Goal: Task Accomplishment & Management: Manage account settings

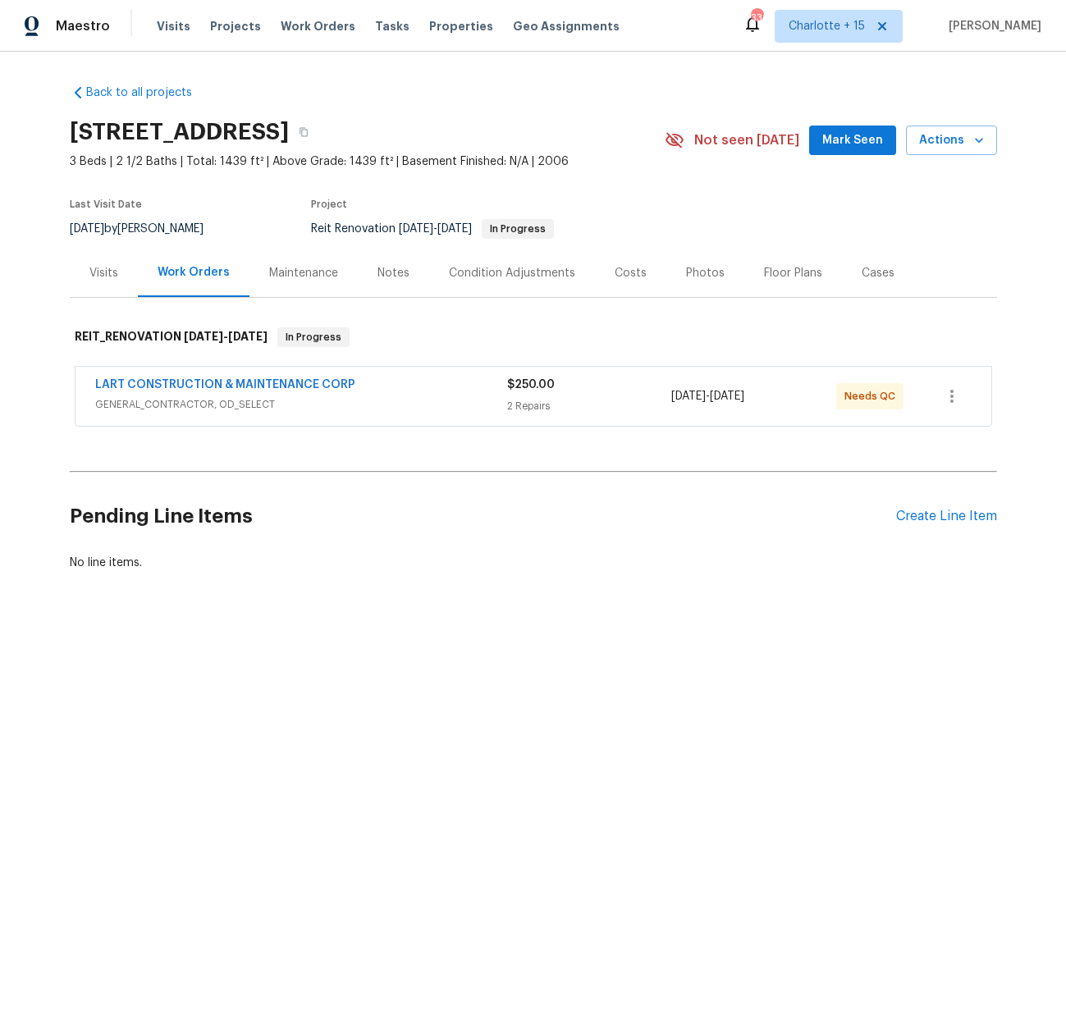
click at [836, 142] on span "Mark Seen" at bounding box center [852, 141] width 61 height 21
click at [460, 374] on div "LART CONSTRUCTION & MAINTENANCE CORP GENERAL_CONTRACTOR, OD_SELECT $250.00 2 Re…" at bounding box center [534, 396] width 916 height 59
click at [403, 396] on div "LART CONSTRUCTION & MAINTENANCE CORP" at bounding box center [301, 387] width 412 height 20
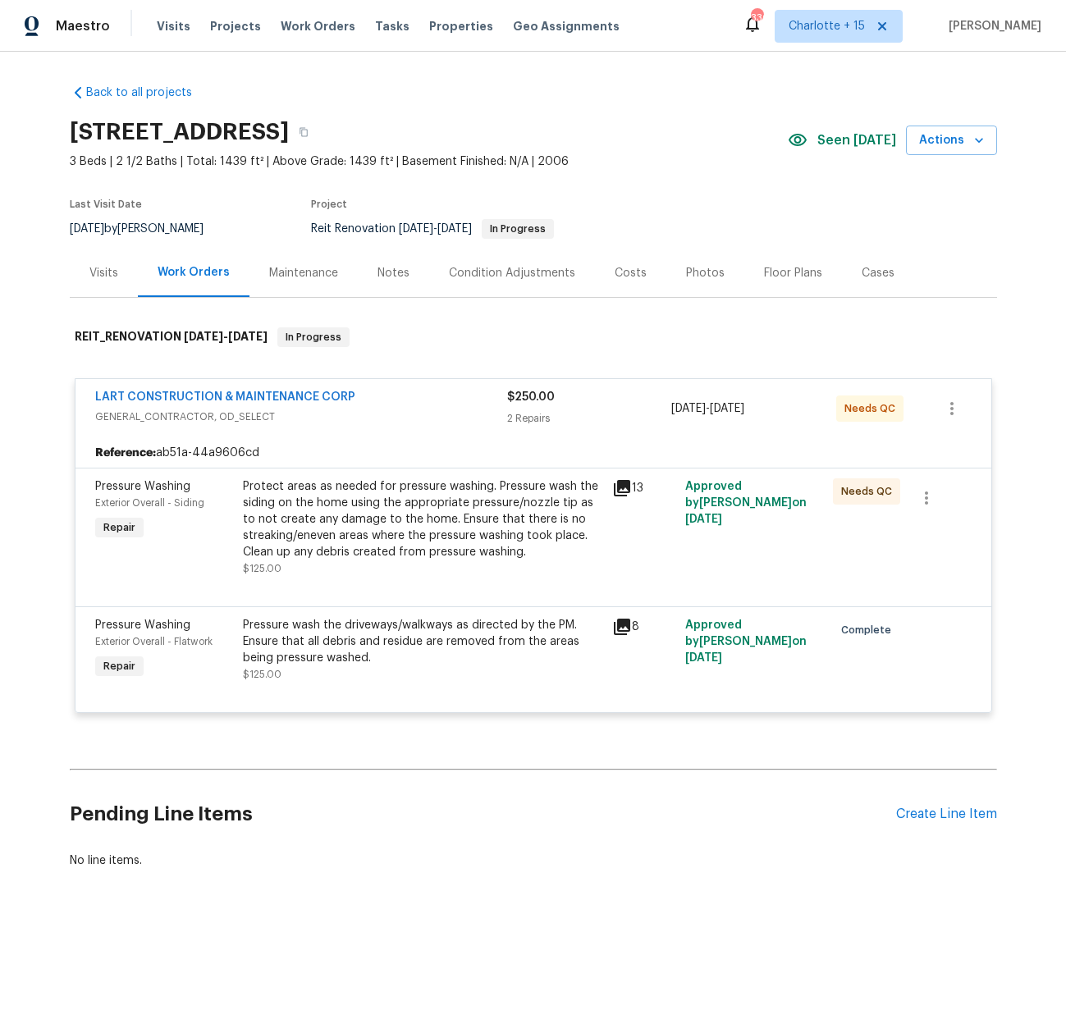
click at [617, 486] on icon at bounding box center [622, 488] width 16 height 16
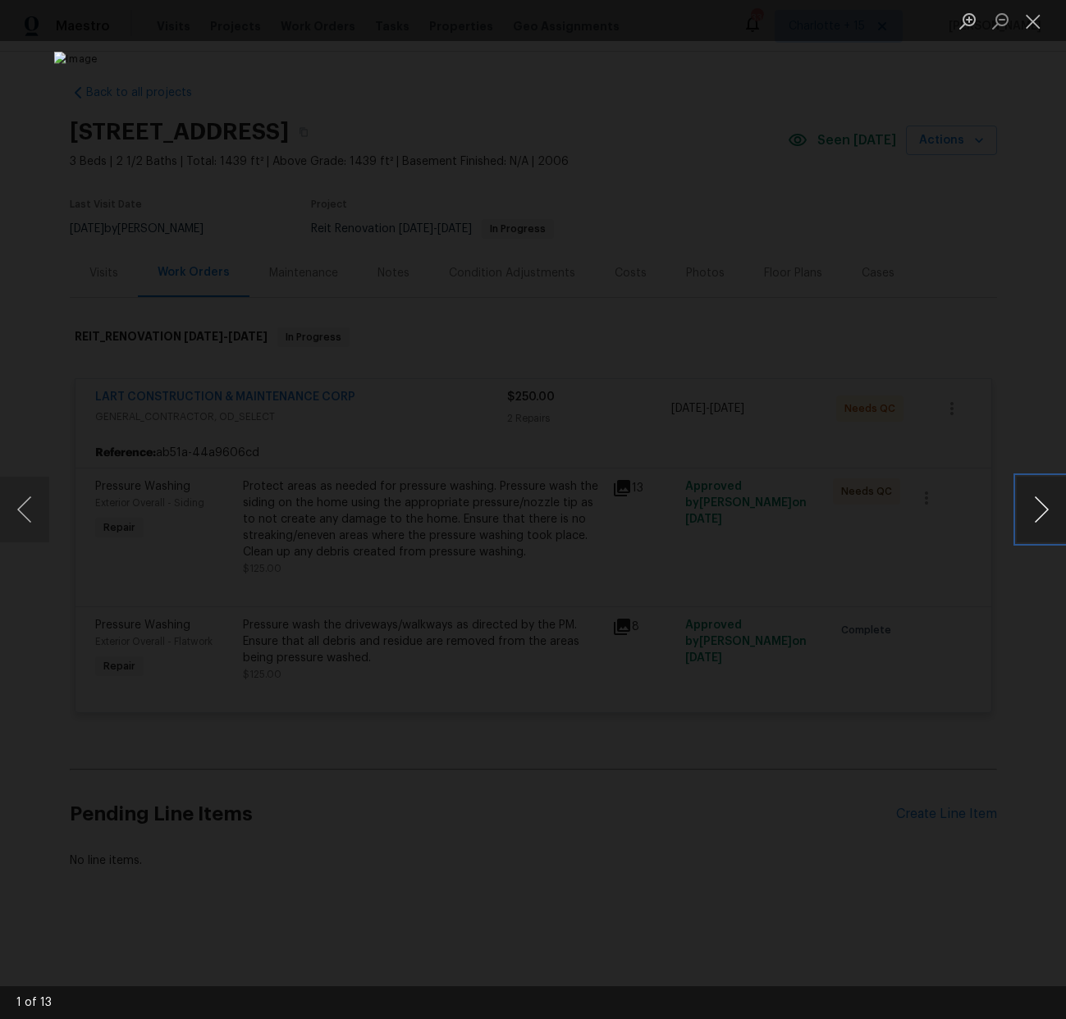
click at [1034, 520] on button "Next image" at bounding box center [1041, 510] width 49 height 66
click at [1031, 520] on button "Next image" at bounding box center [1041, 510] width 49 height 66
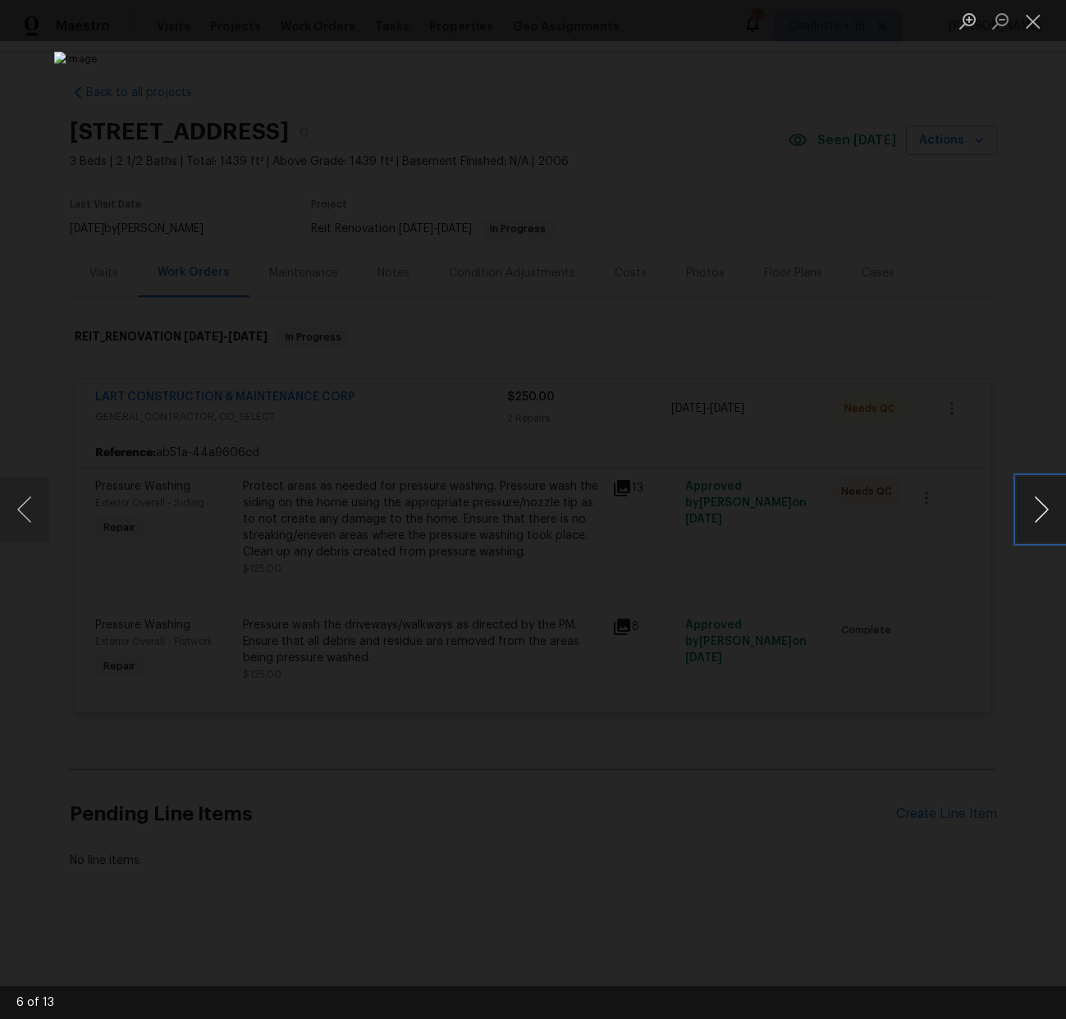
click at [1030, 520] on button "Next image" at bounding box center [1041, 510] width 49 height 66
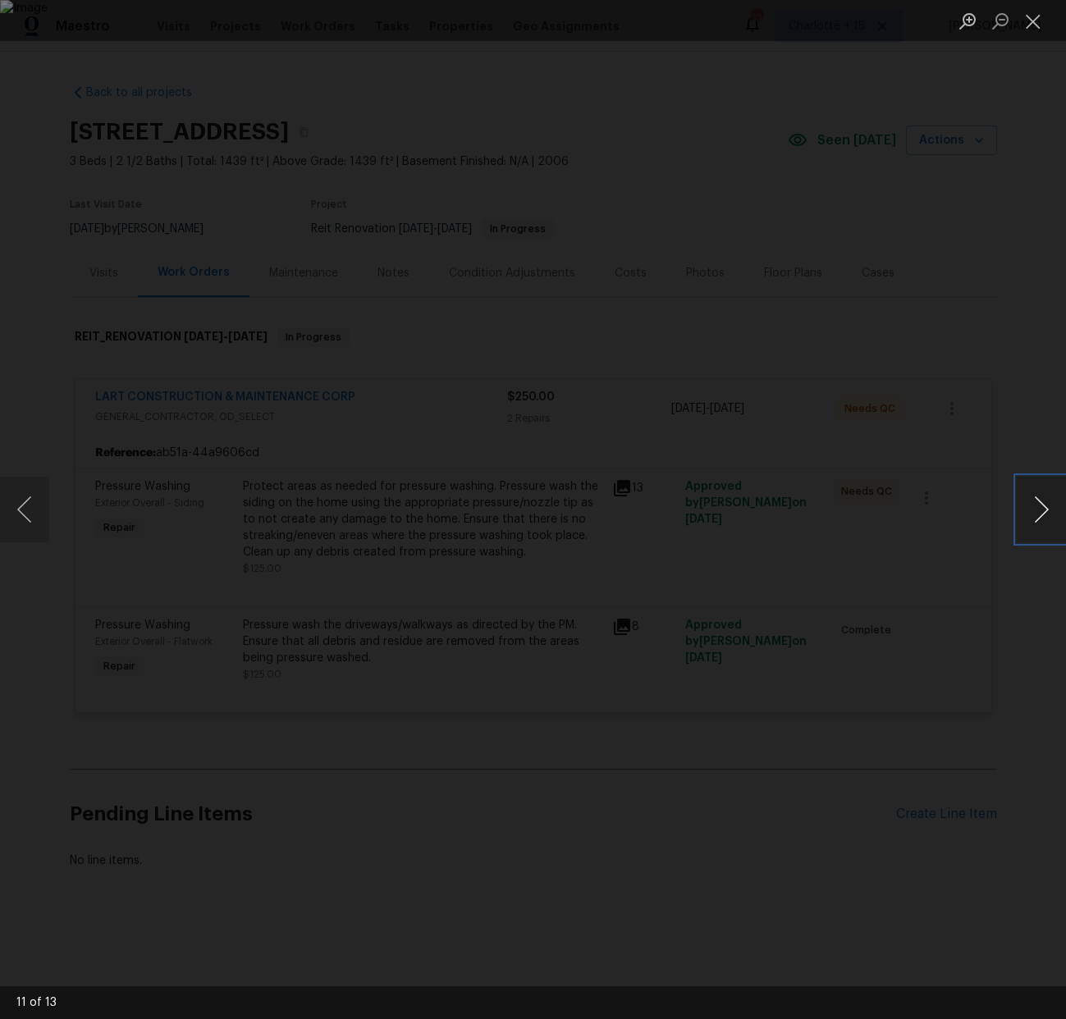
click at [1030, 520] on button "Next image" at bounding box center [1041, 510] width 49 height 66
click at [41, 501] on button "Previous image" at bounding box center [24, 510] width 49 height 66
click at [47, 499] on button "Previous image" at bounding box center [24, 510] width 49 height 66
click at [49, 497] on div "Lightbox" at bounding box center [533, 509] width 1066 height 1019
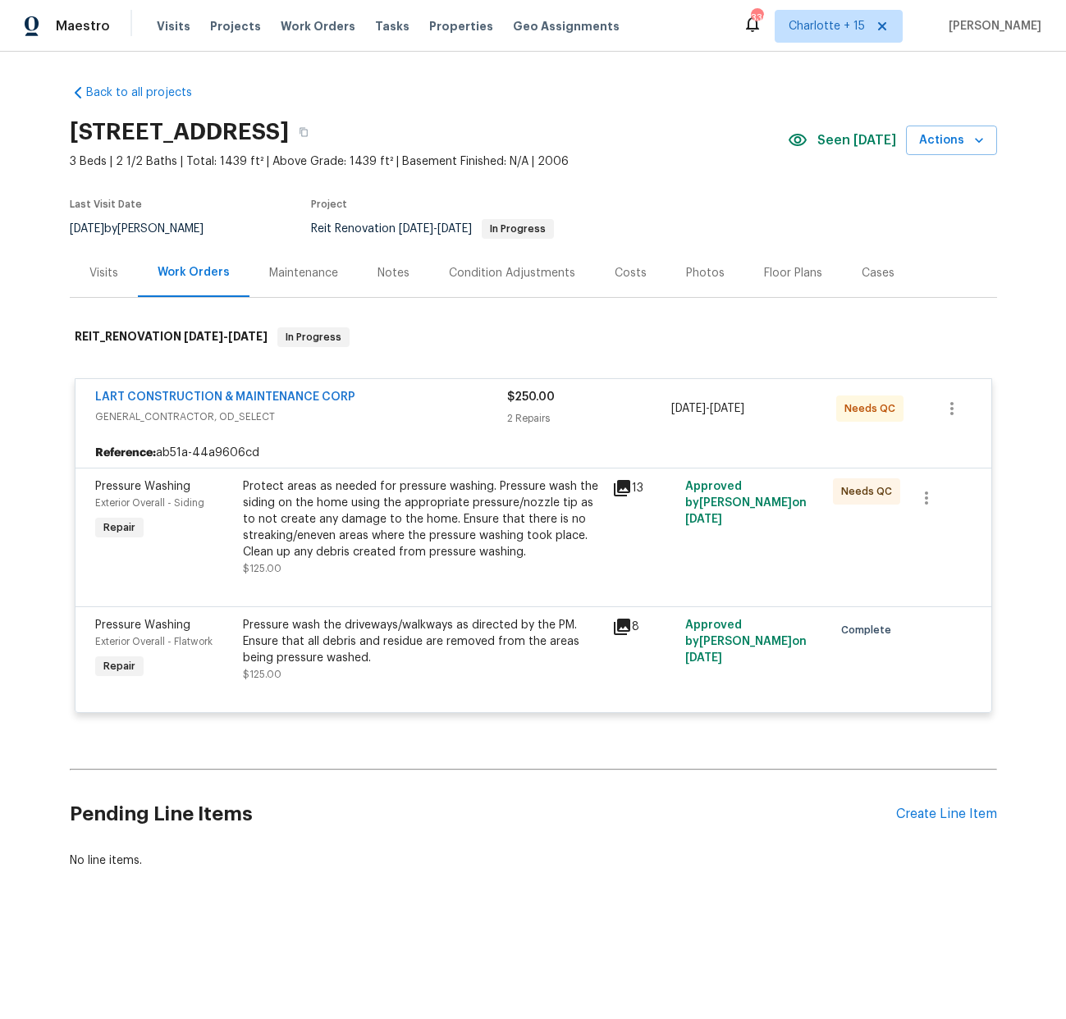
click at [21, 517] on div "Back to all projects 2662 Kiplands Way Dr, Houston, TX 77014 3 Beds | 2 1/2 Bat…" at bounding box center [533, 516] width 1066 height 929
click at [617, 489] on icon at bounding box center [622, 489] width 20 height 20
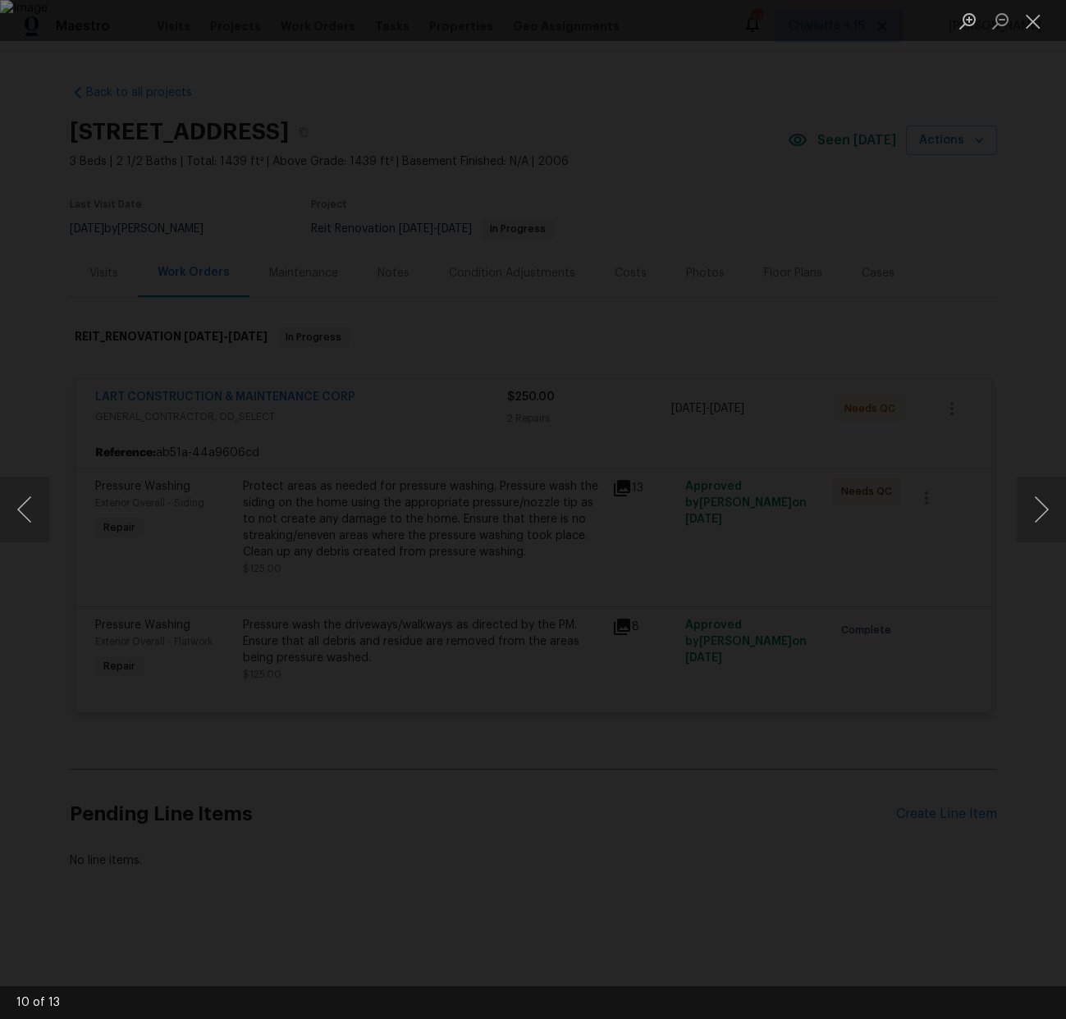
click at [1041, 142] on div "Lightbox" at bounding box center [533, 509] width 1066 height 1019
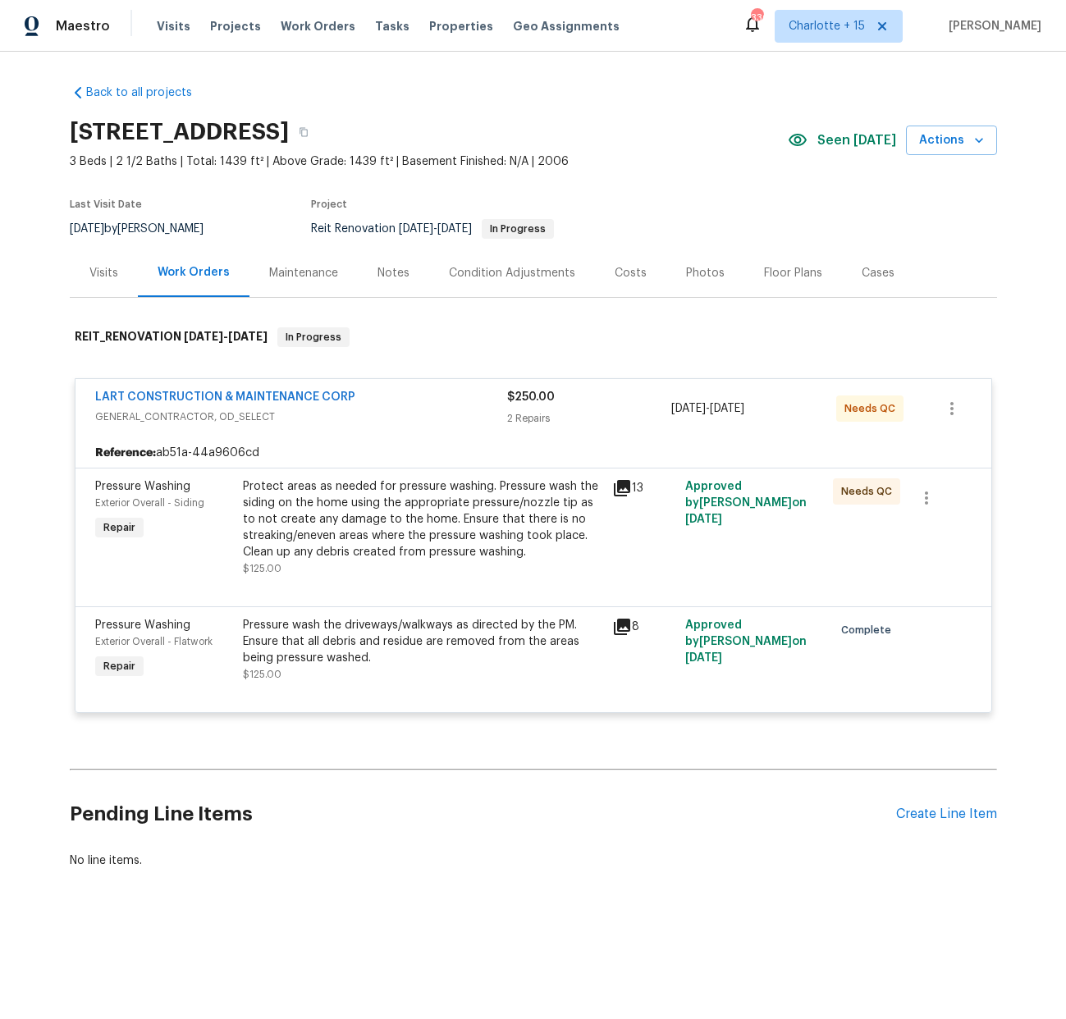
click at [457, 515] on div "Protect areas as needed for pressure washing. Pressure wash the siding on the h…" at bounding box center [422, 520] width 359 height 82
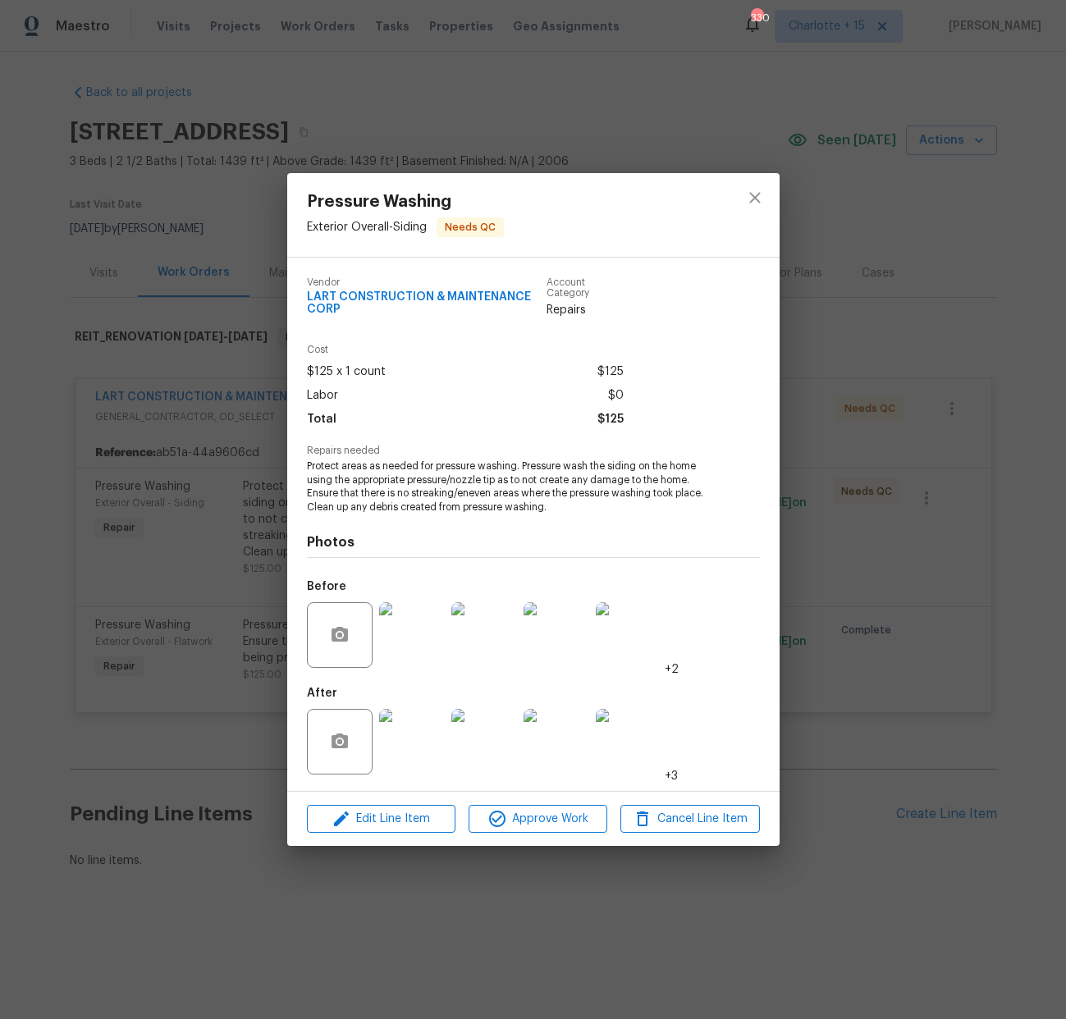
click at [405, 756] on img at bounding box center [412, 742] width 66 height 66
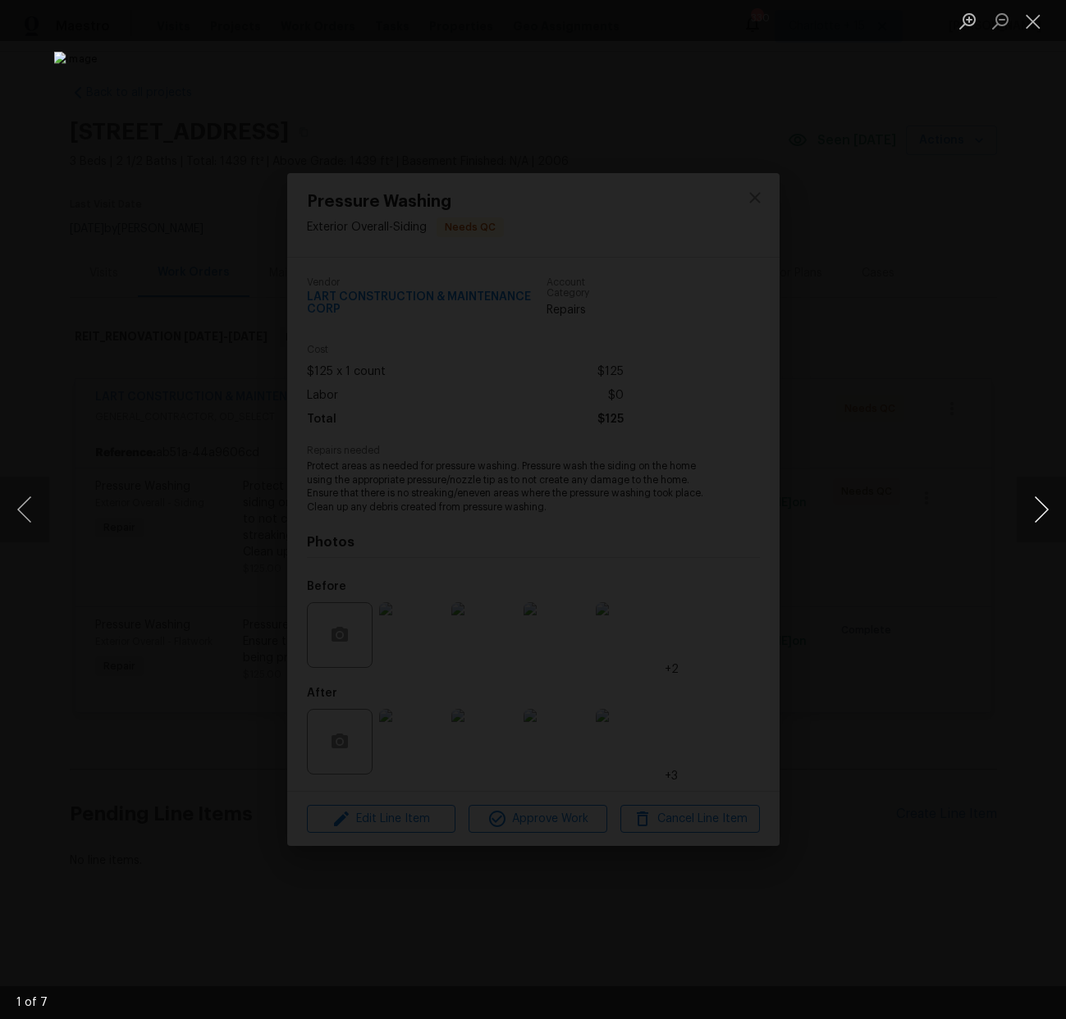
click at [1050, 503] on button "Next image" at bounding box center [1041, 510] width 49 height 66
click at [1048, 501] on button "Next image" at bounding box center [1041, 510] width 49 height 66
click at [1042, 506] on button "Next image" at bounding box center [1041, 510] width 49 height 66
click at [1035, 517] on button "Next image" at bounding box center [1041, 510] width 49 height 66
click at [1022, 521] on button "Next image" at bounding box center [1041, 510] width 49 height 66
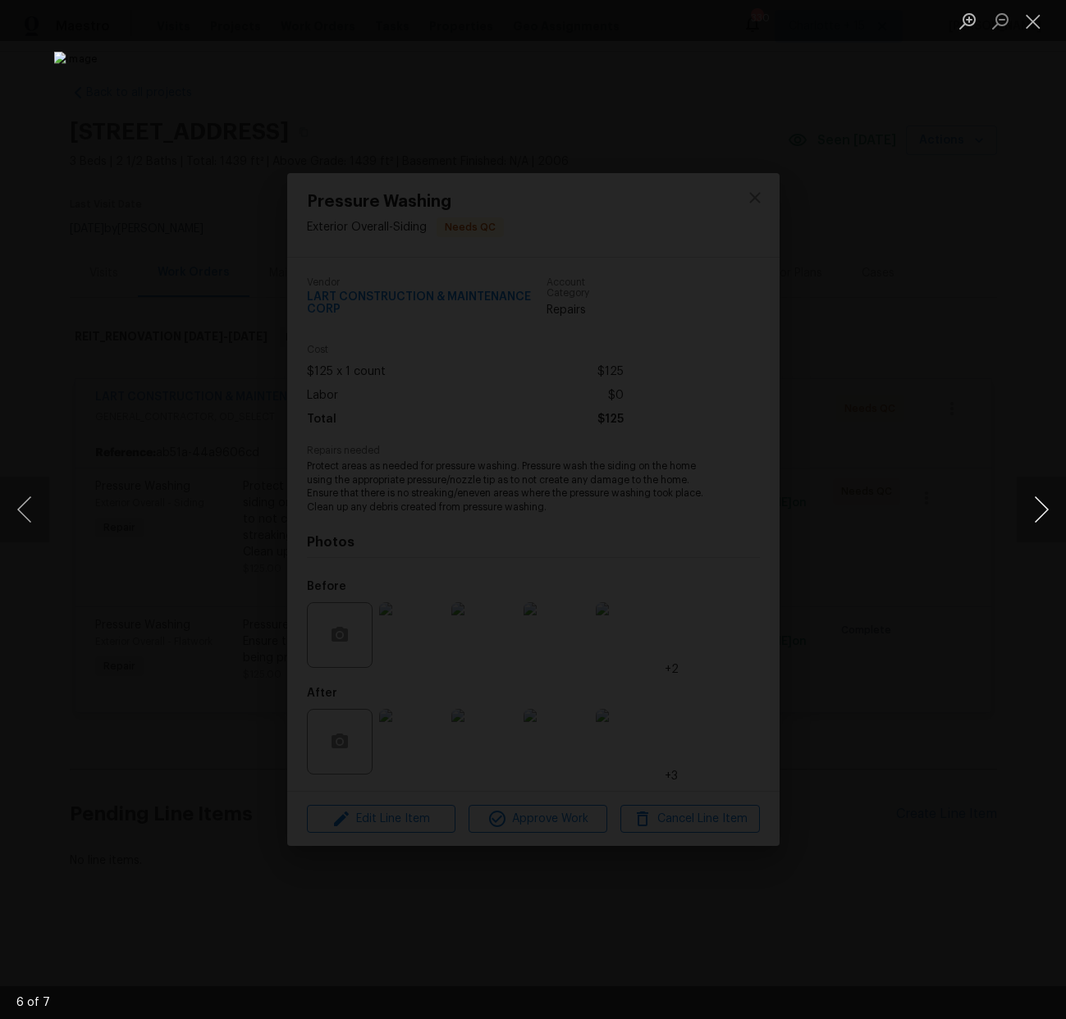
click at [1022, 521] on button "Next image" at bounding box center [1041, 510] width 49 height 66
click at [1022, 522] on button "Next image" at bounding box center [1041, 510] width 49 height 66
click at [1037, 513] on button "Next image" at bounding box center [1041, 510] width 49 height 66
click at [1038, 27] on button "Close lightbox" at bounding box center [1033, 21] width 33 height 29
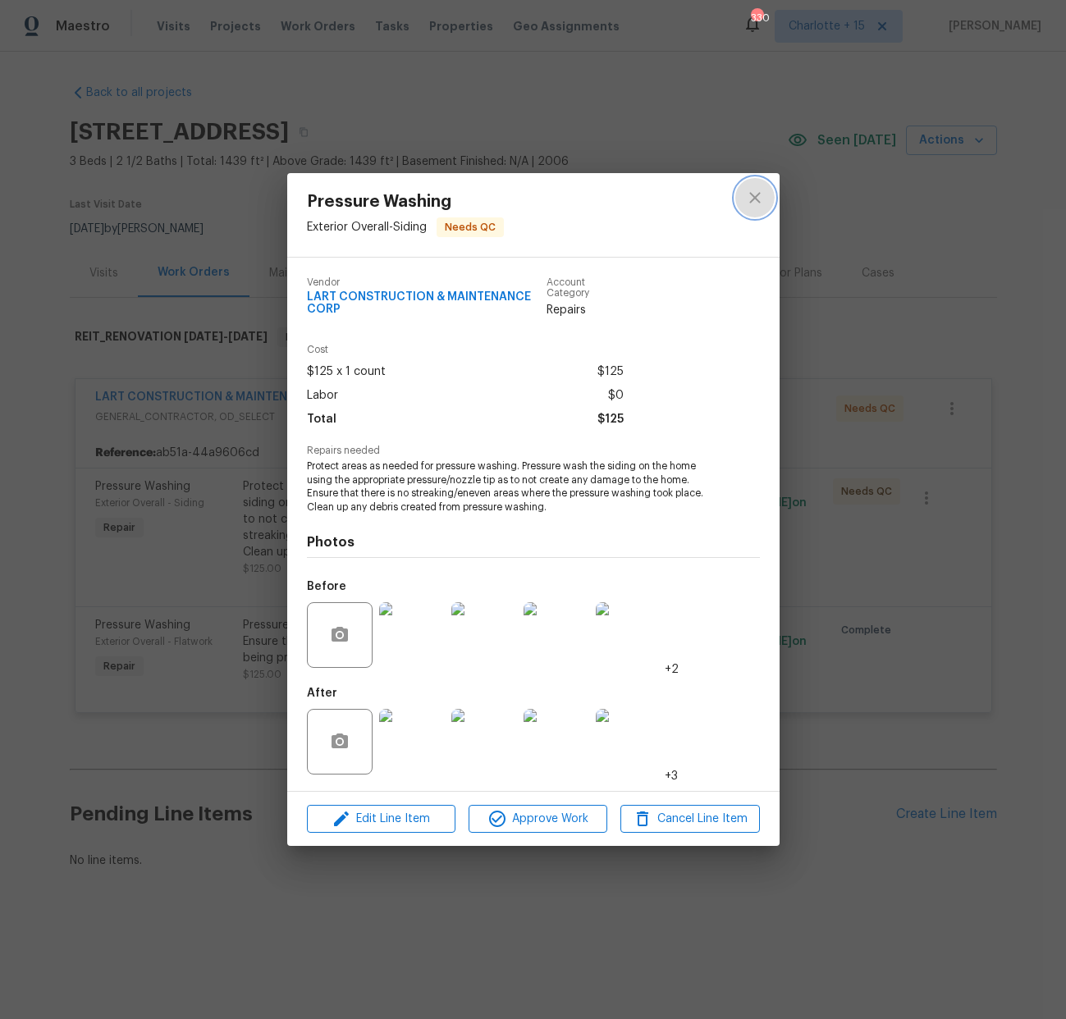
click at [758, 195] on icon "close" at bounding box center [755, 198] width 20 height 20
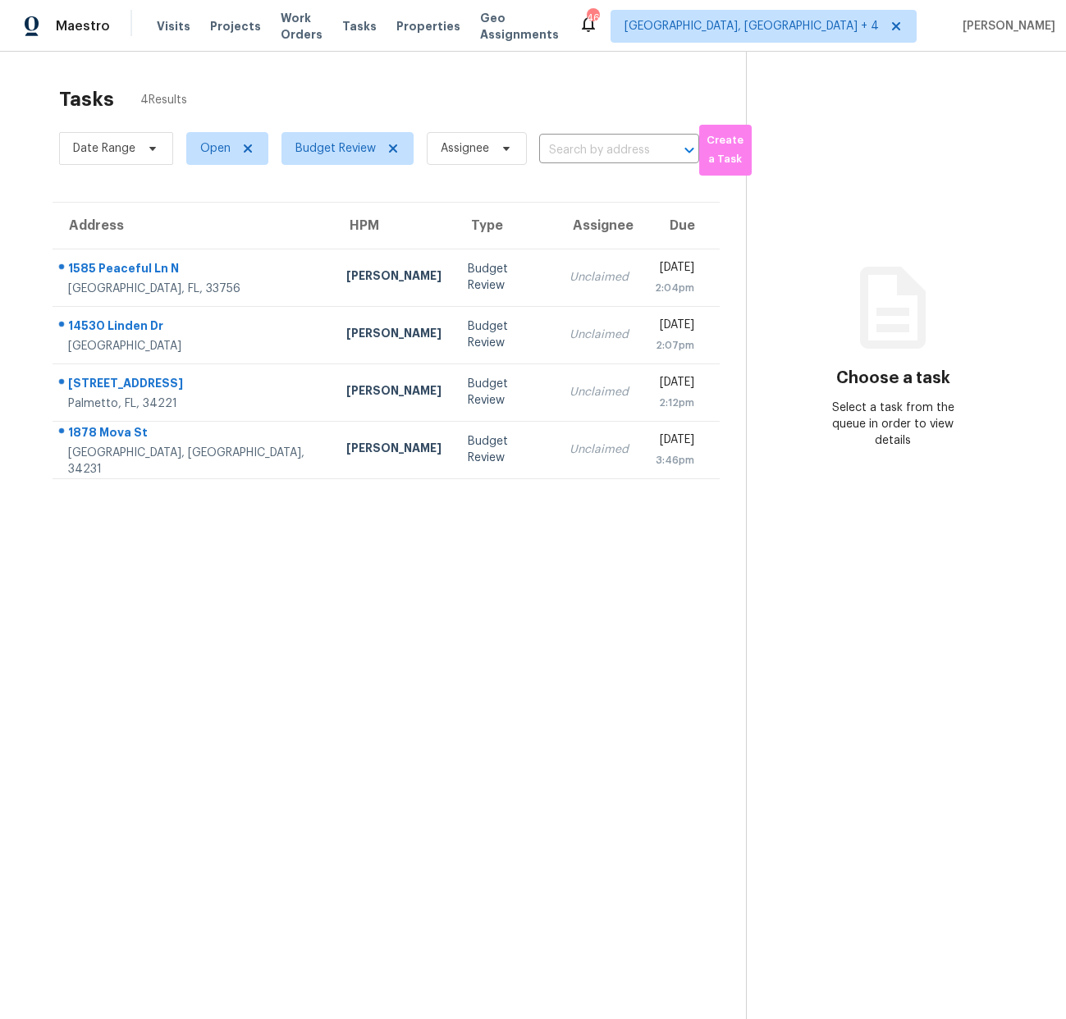
scroll to position [52, 0]
click at [837, 22] on span "[GEOGRAPHIC_DATA], [GEOGRAPHIC_DATA] + 4" at bounding box center [752, 26] width 254 height 16
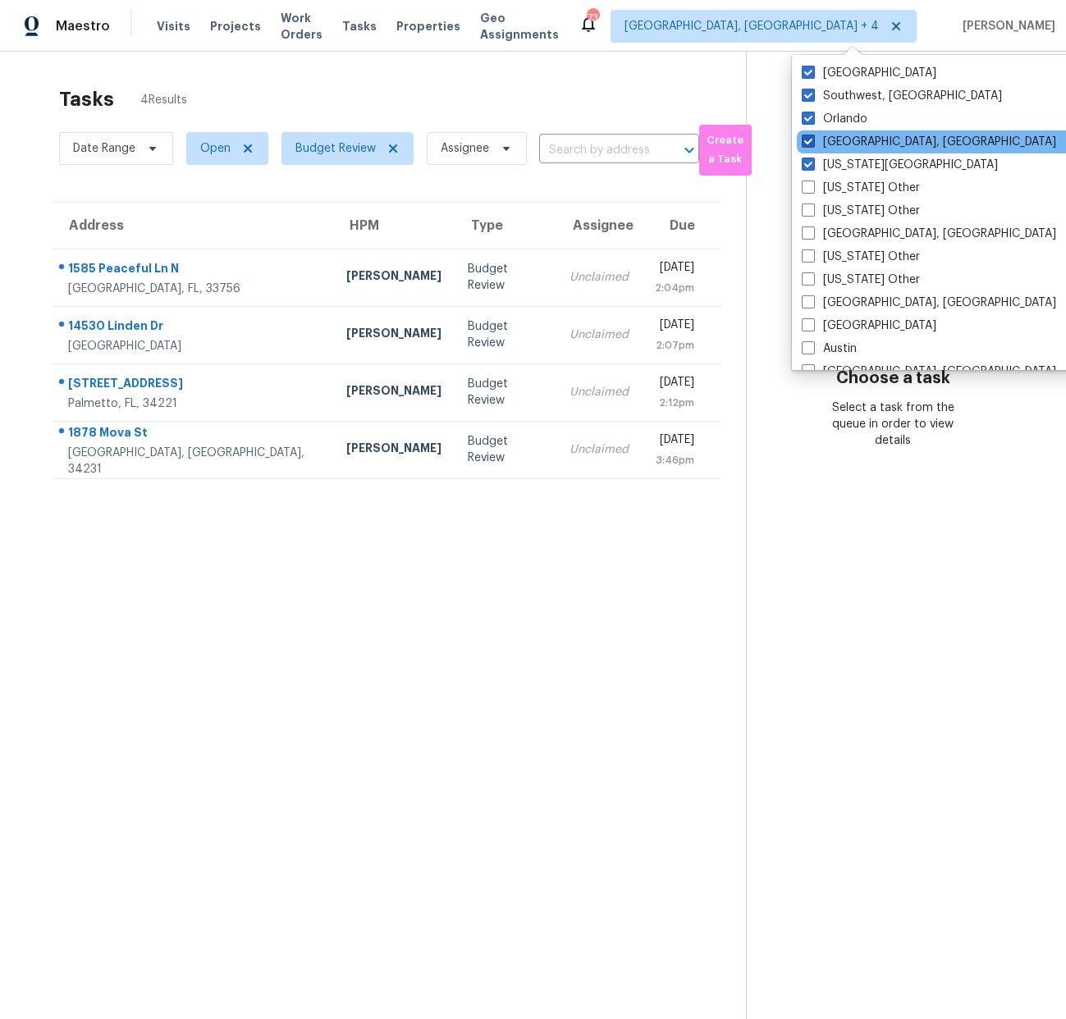
drag, startPoint x: 806, startPoint y: 166, endPoint x: 803, endPoint y: 142, distance: 24.0
click at [806, 166] on span at bounding box center [808, 164] width 13 height 13
click at [806, 166] on input "Florida Panhandle" at bounding box center [807, 162] width 11 height 11
checkbox input "false"
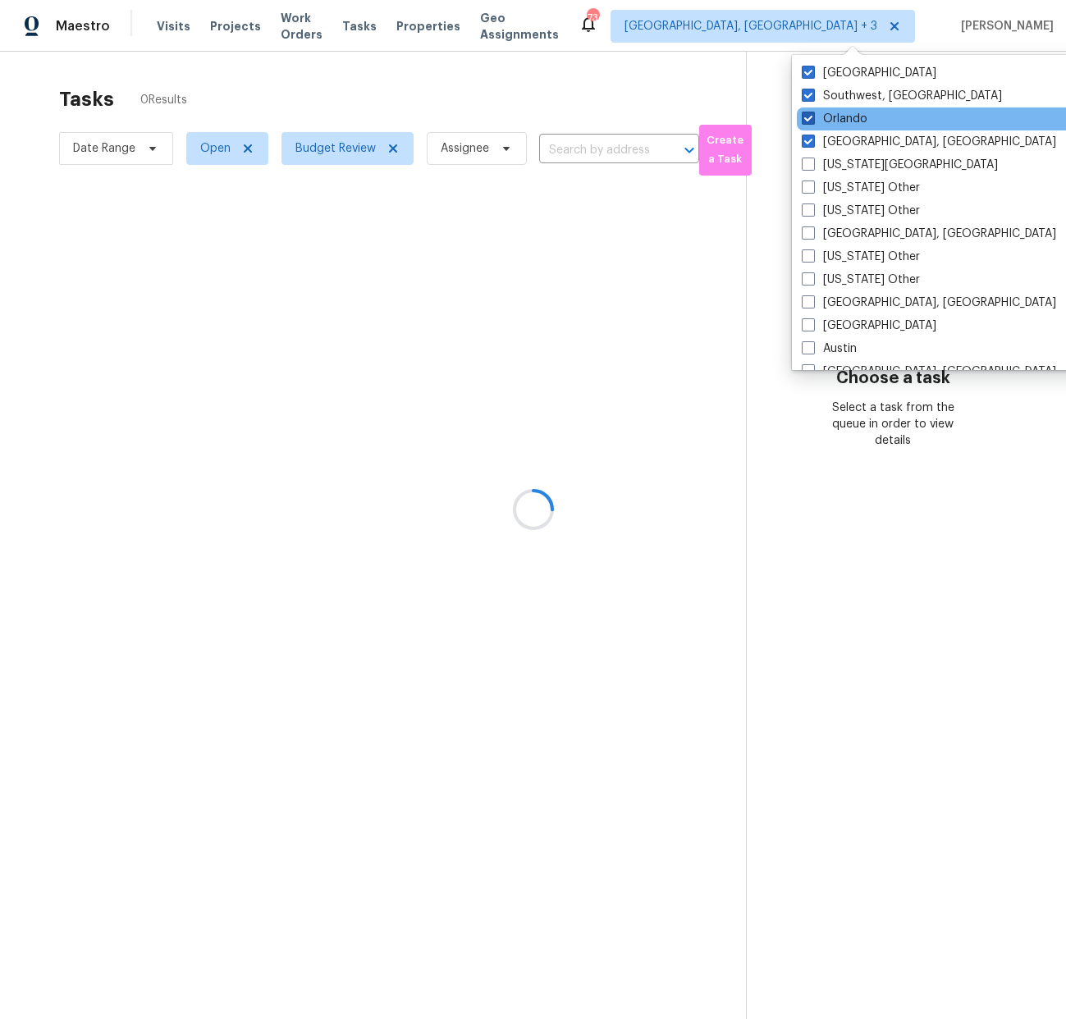
click at [804, 117] on span at bounding box center [808, 118] width 13 height 13
click at [804, 117] on input "Orlando" at bounding box center [807, 116] width 11 height 11
checkbox input "false"
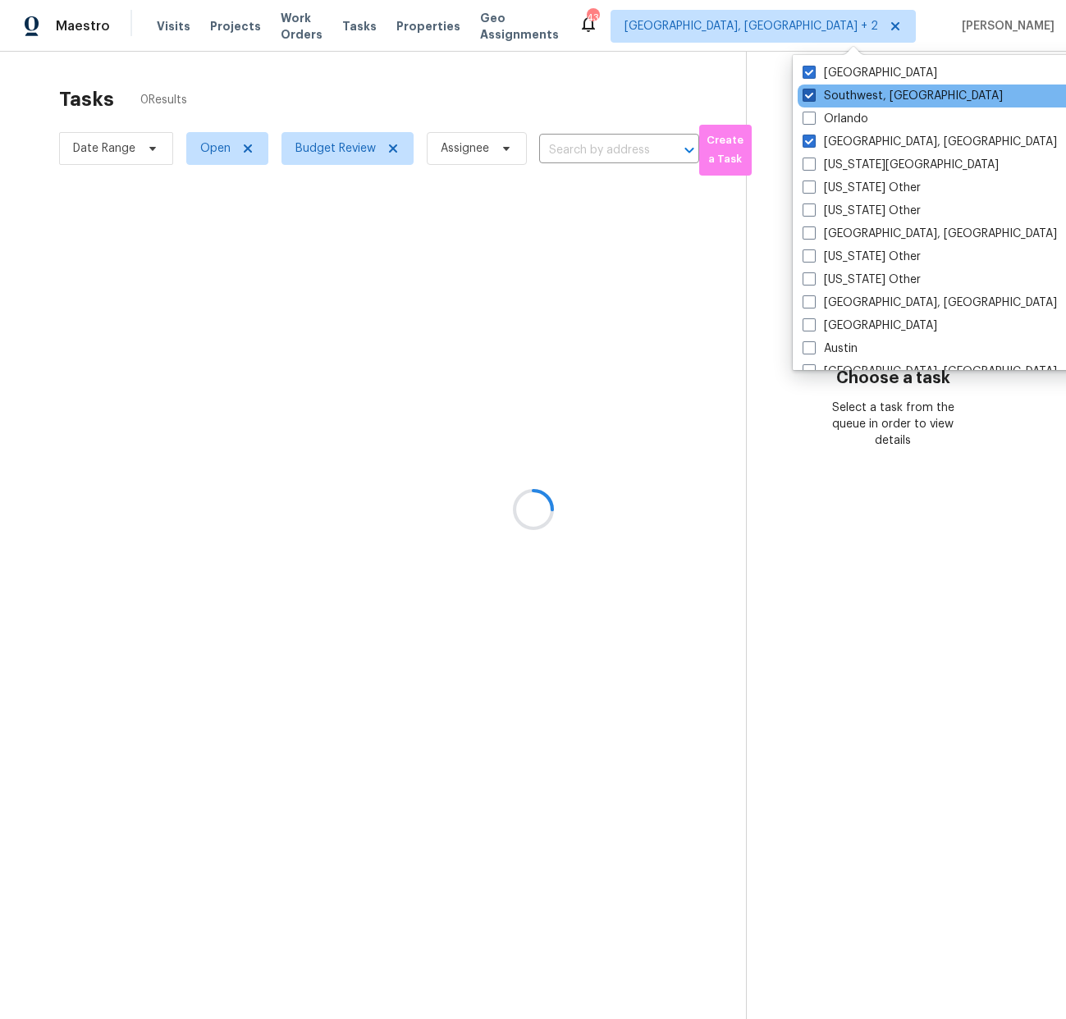
click at [806, 97] on span at bounding box center [809, 95] width 13 height 13
click at [806, 97] on input "Southwest, FL" at bounding box center [808, 93] width 11 height 11
checkbox input "false"
click at [809, 75] on span at bounding box center [810, 72] width 13 height 13
click at [809, 75] on input "Tampa" at bounding box center [809, 70] width 11 height 11
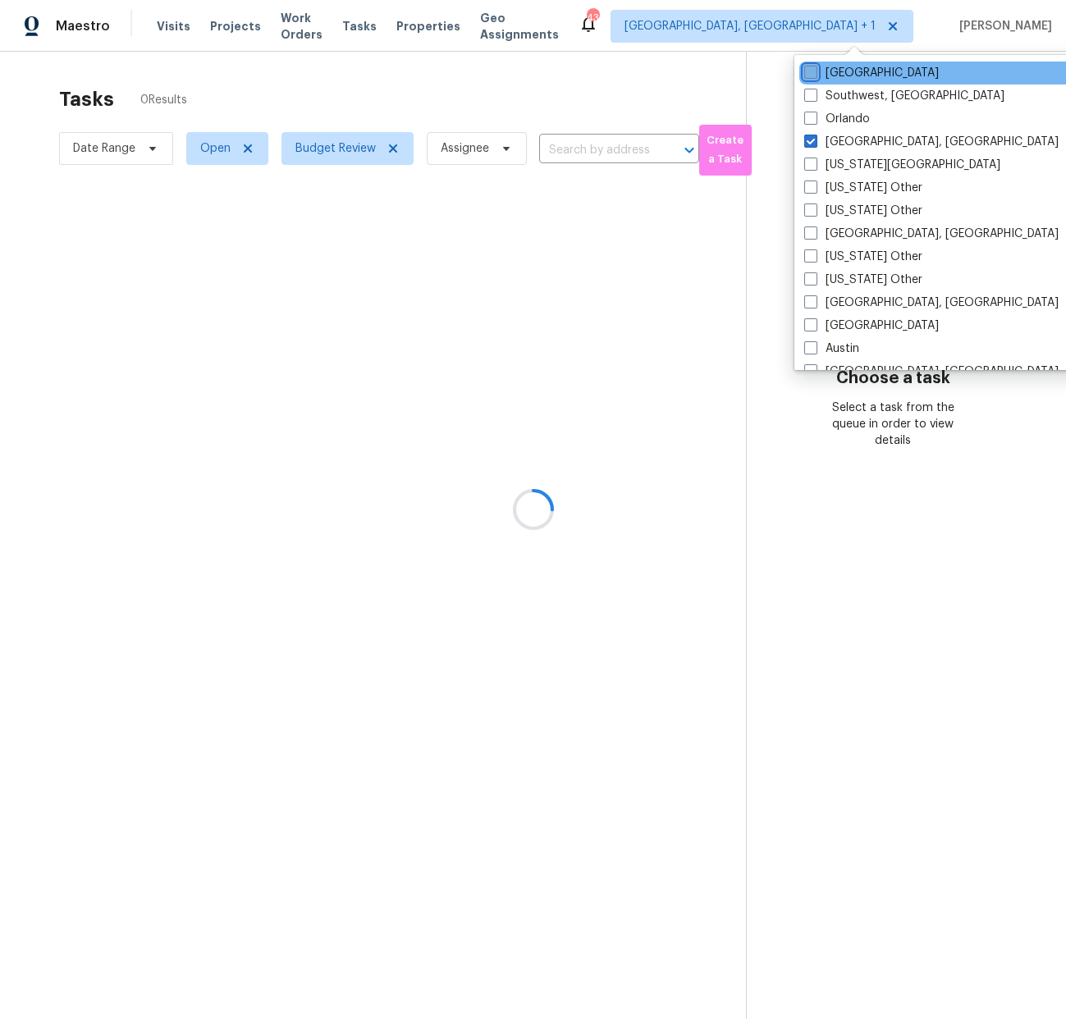
checkbox input "false"
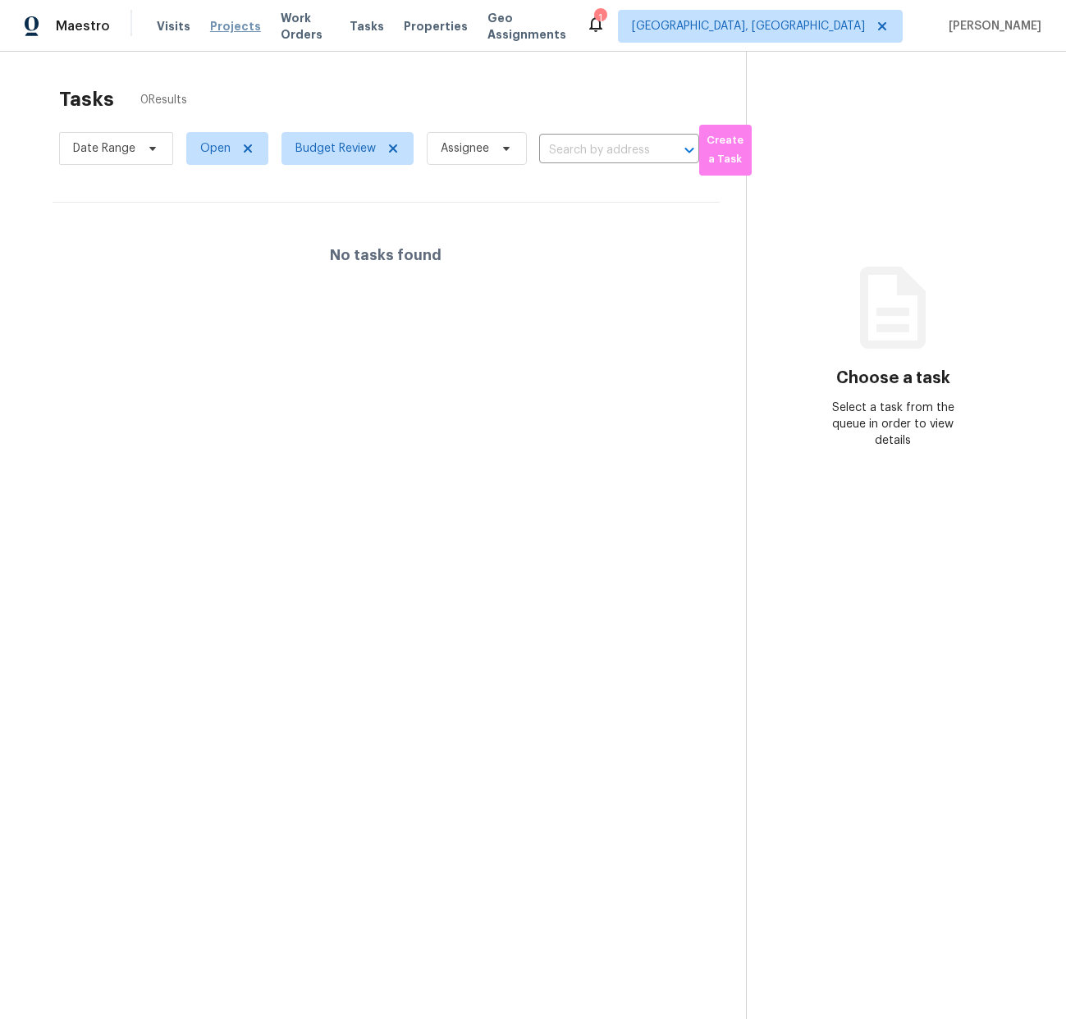
click at [239, 24] on span "Projects" at bounding box center [235, 26] width 51 height 16
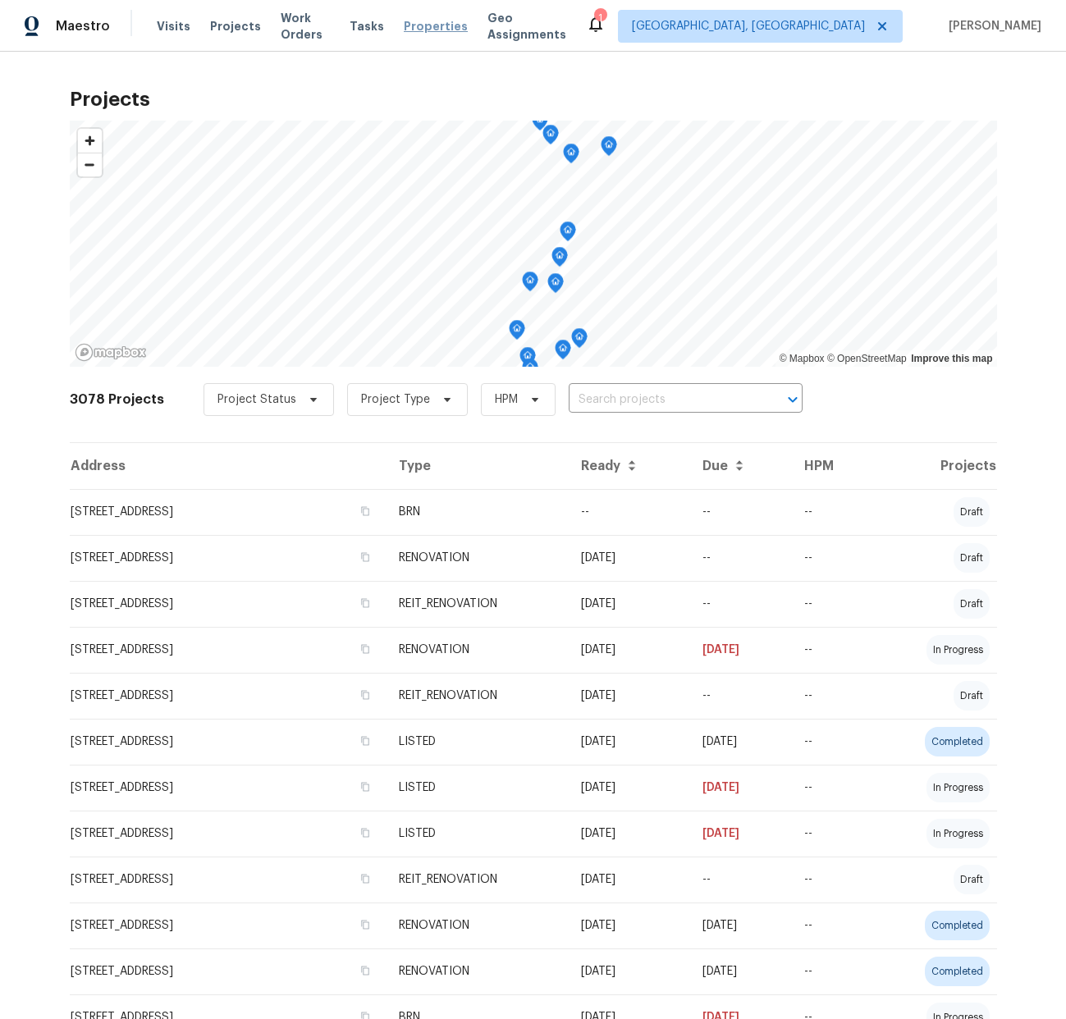
click at [441, 29] on span "Properties" at bounding box center [436, 26] width 64 height 16
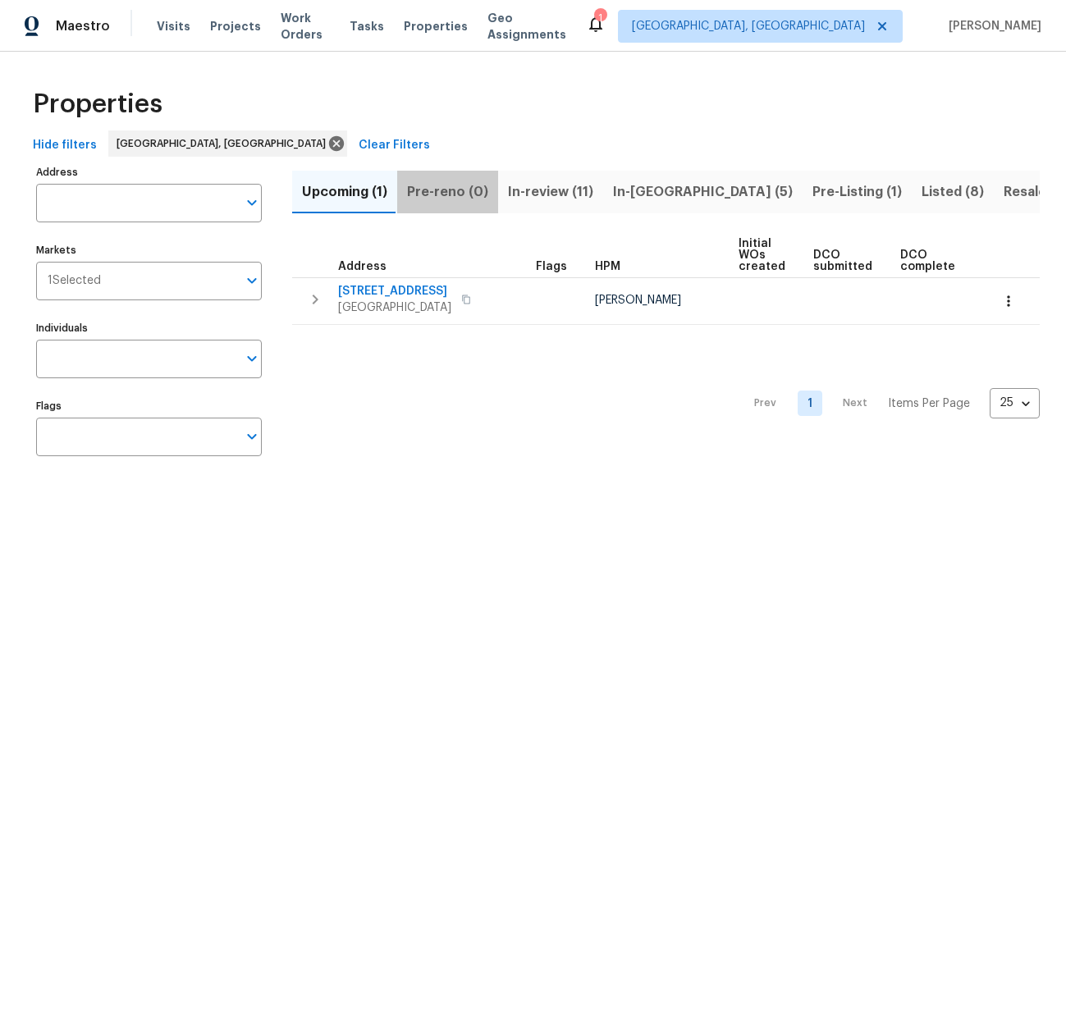
click at [454, 198] on span "Pre-reno (0)" at bounding box center [447, 192] width 81 height 23
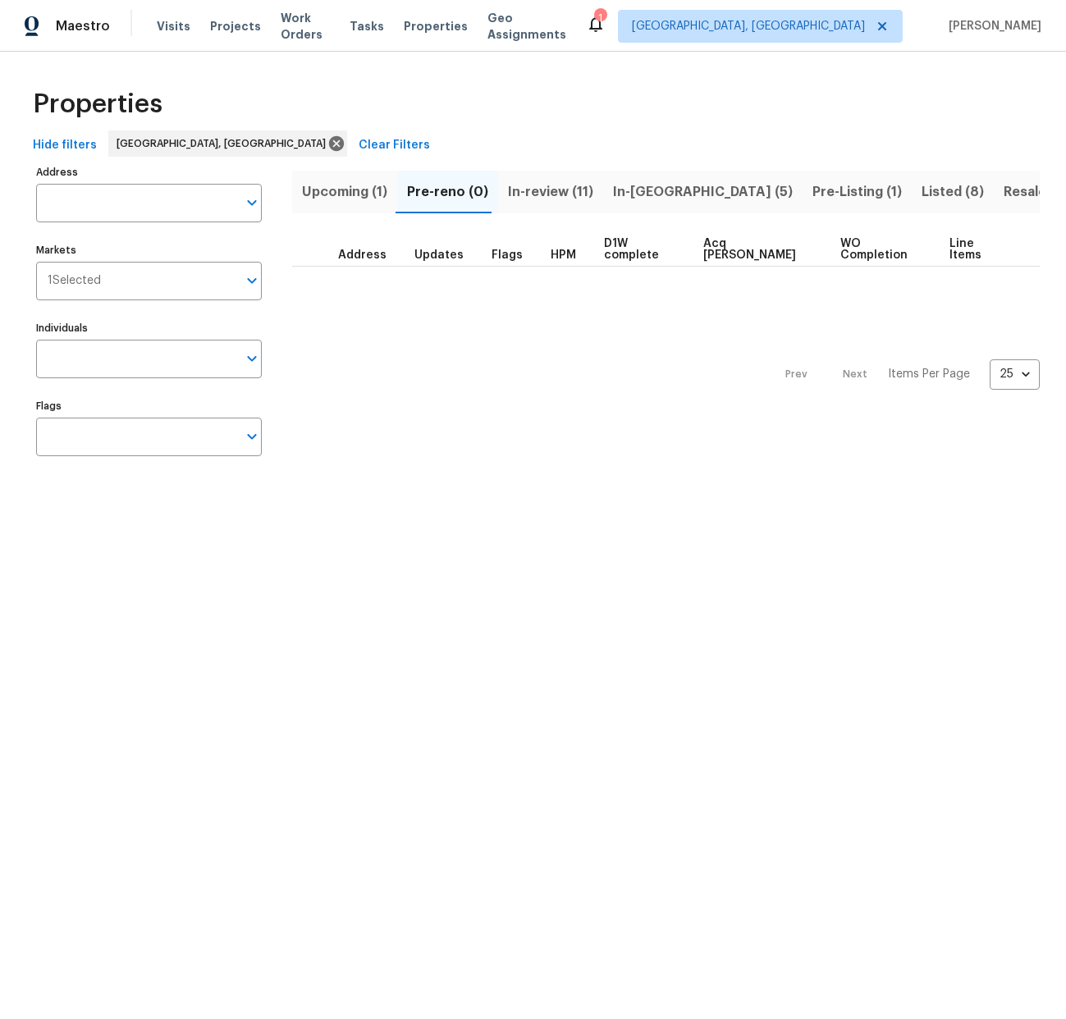
click at [532, 188] on span "In-review (11)" at bounding box center [550, 192] width 85 height 23
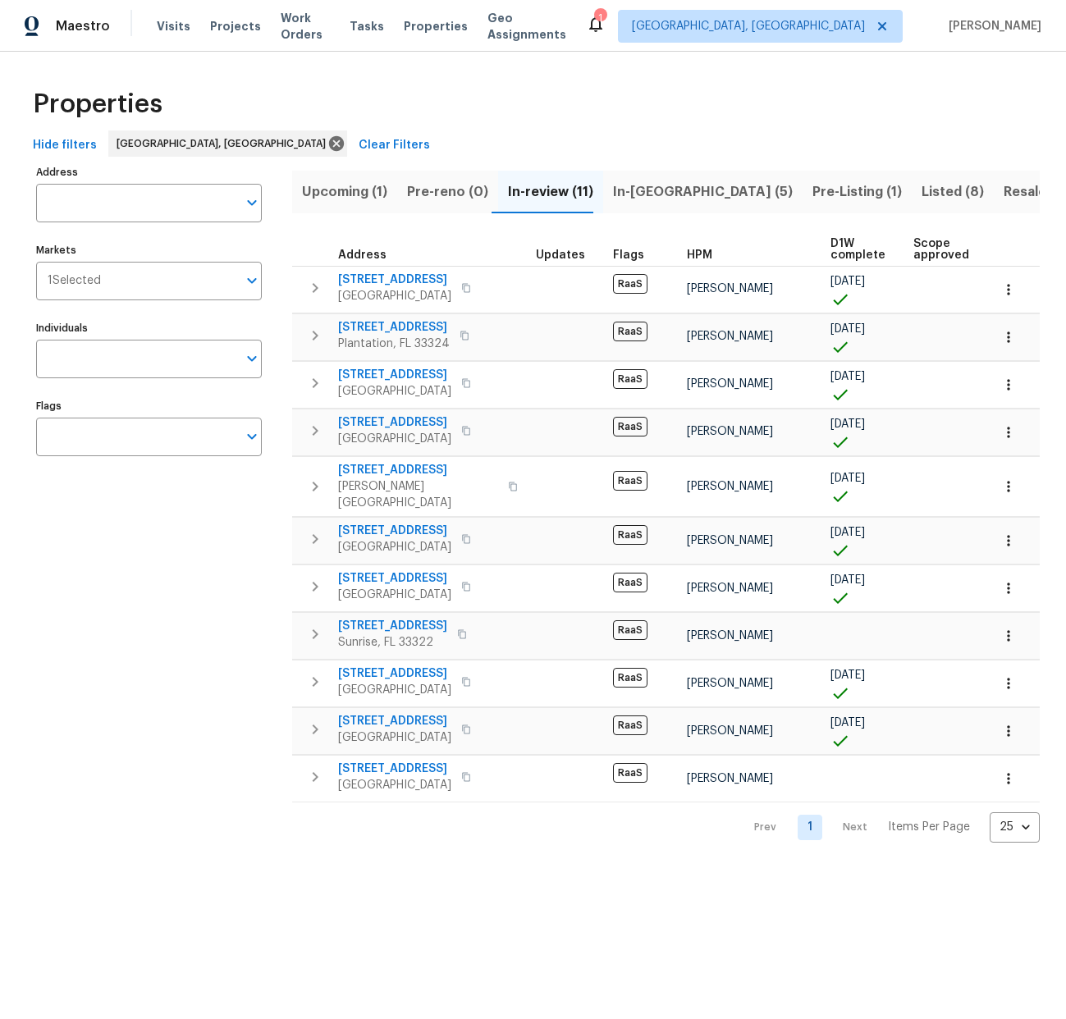
click at [636, 194] on span "In-reno (5)" at bounding box center [703, 192] width 180 height 23
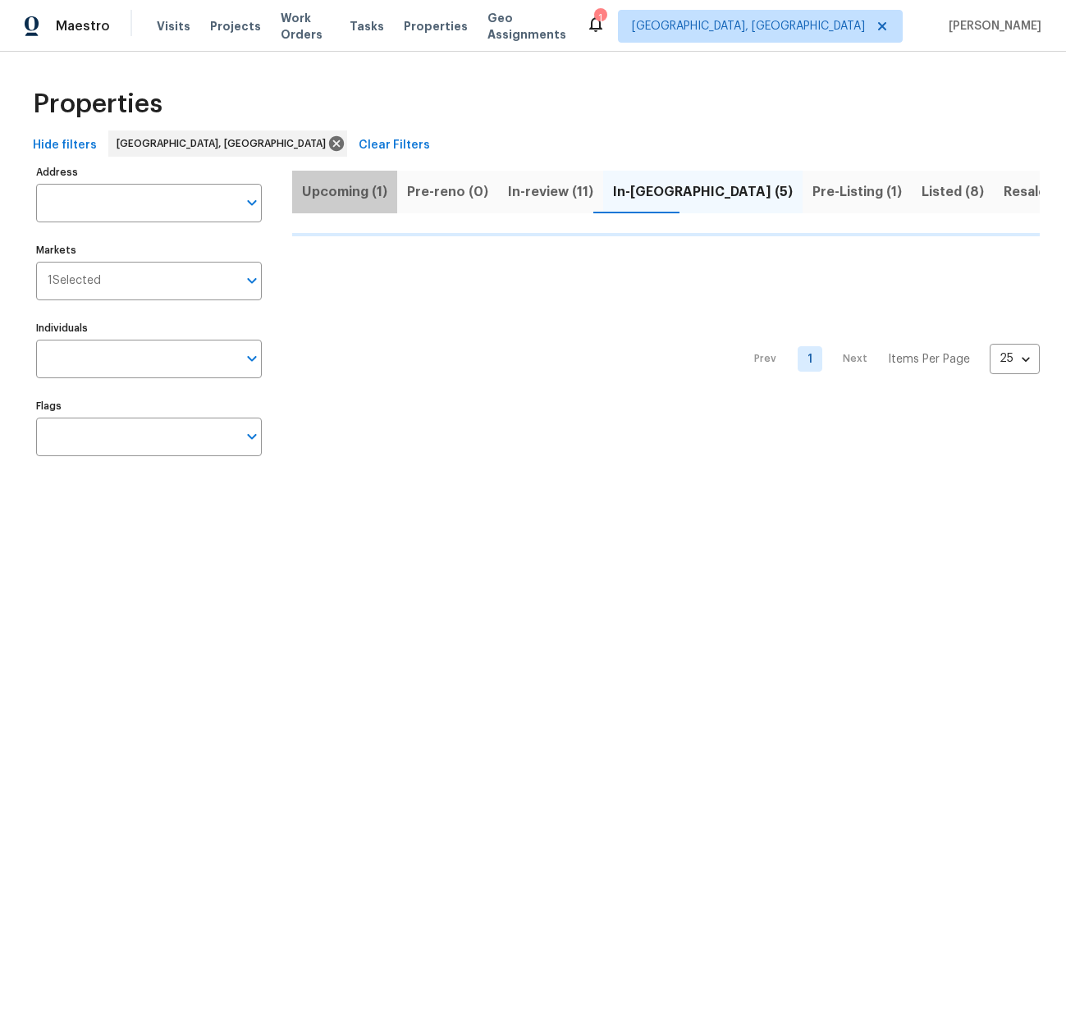
click at [376, 200] on span "Upcoming (1)" at bounding box center [344, 192] width 85 height 23
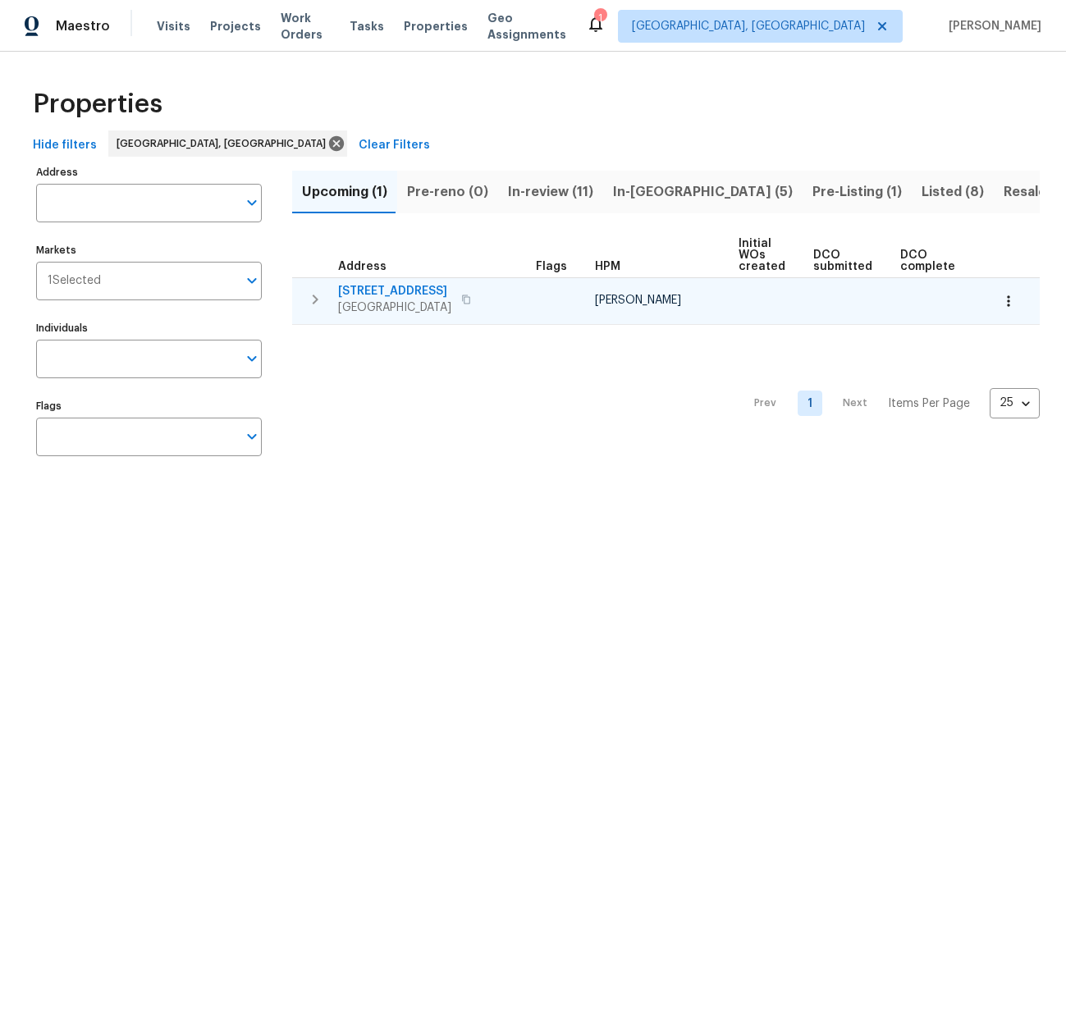
click at [387, 286] on span "291 NW 184th Ter" at bounding box center [394, 291] width 113 height 16
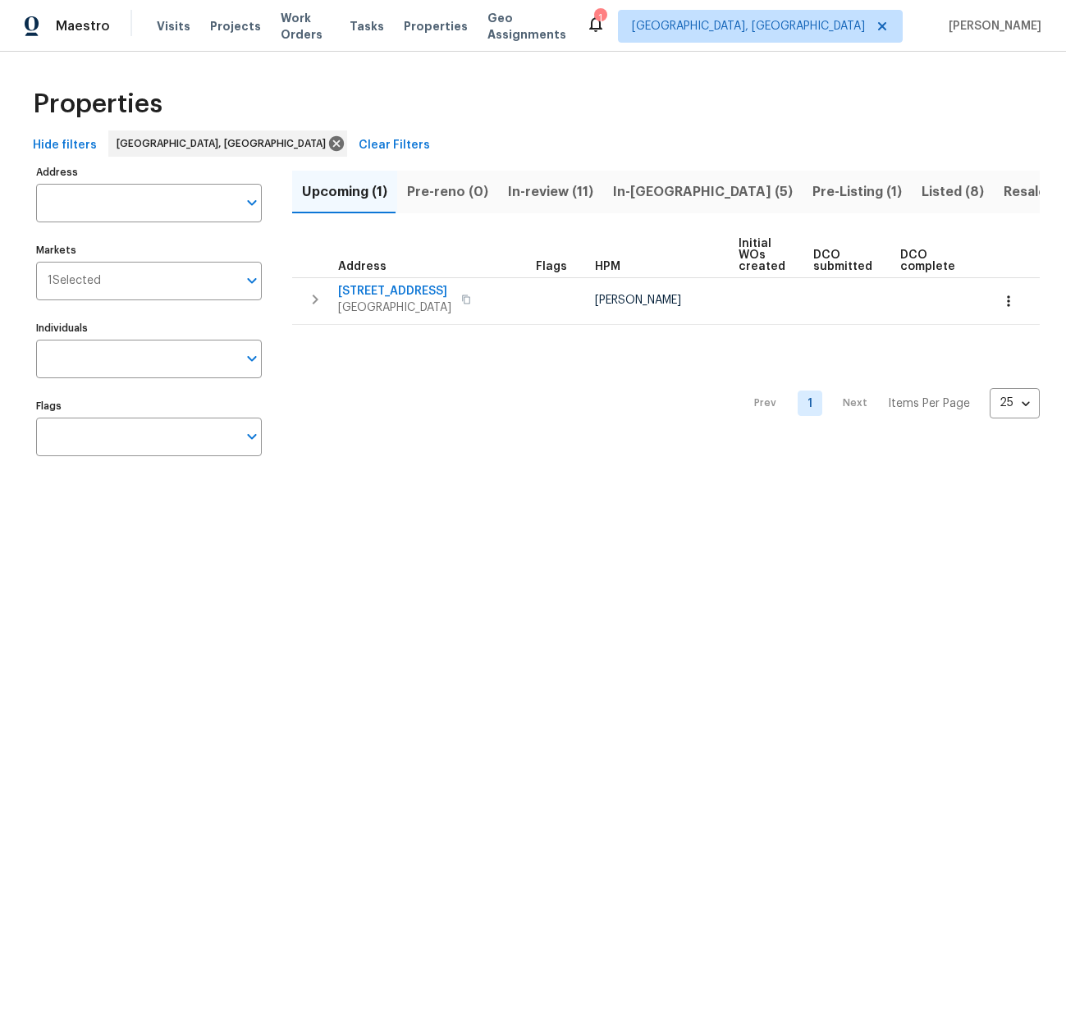
click at [630, 192] on span "In-reno (5)" at bounding box center [703, 192] width 180 height 23
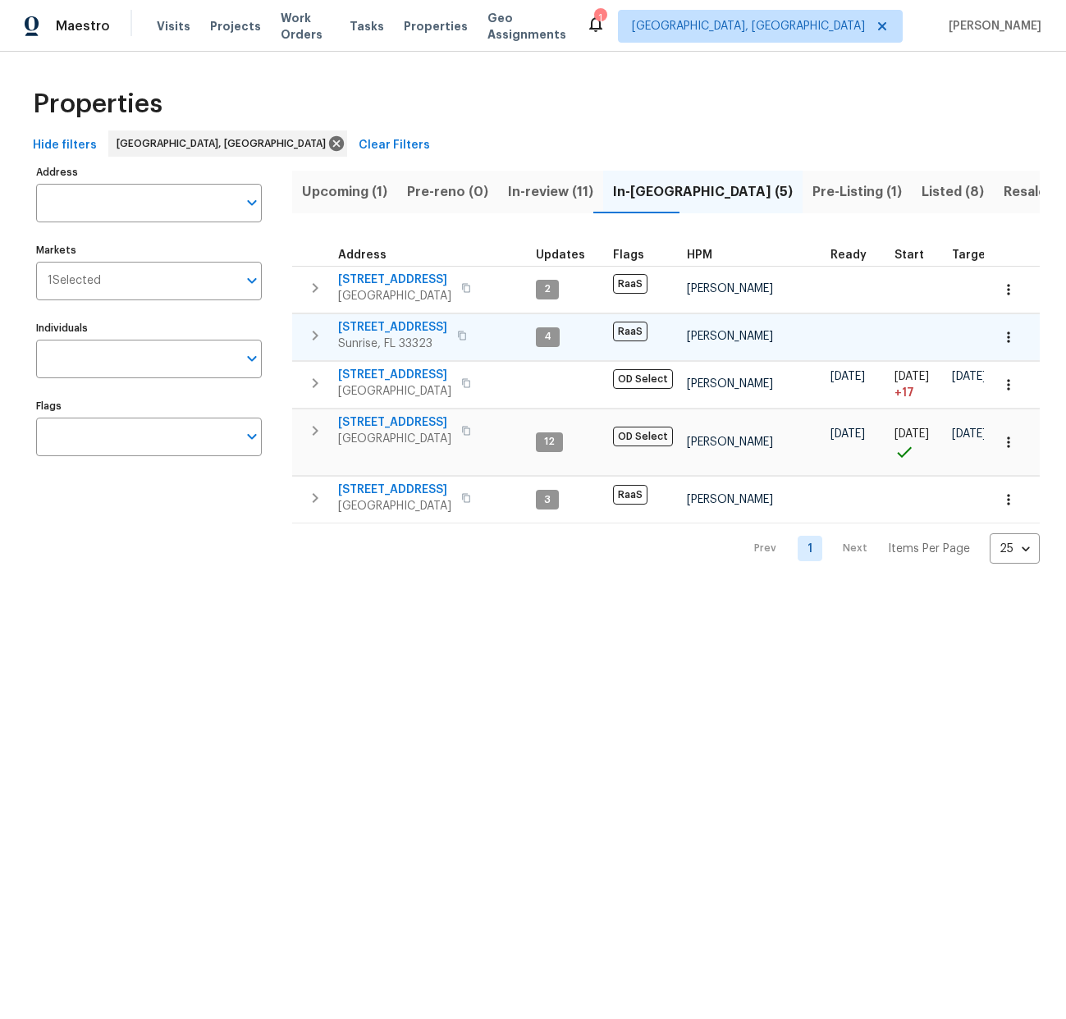
click at [358, 326] on span "[STREET_ADDRESS]" at bounding box center [392, 327] width 109 height 16
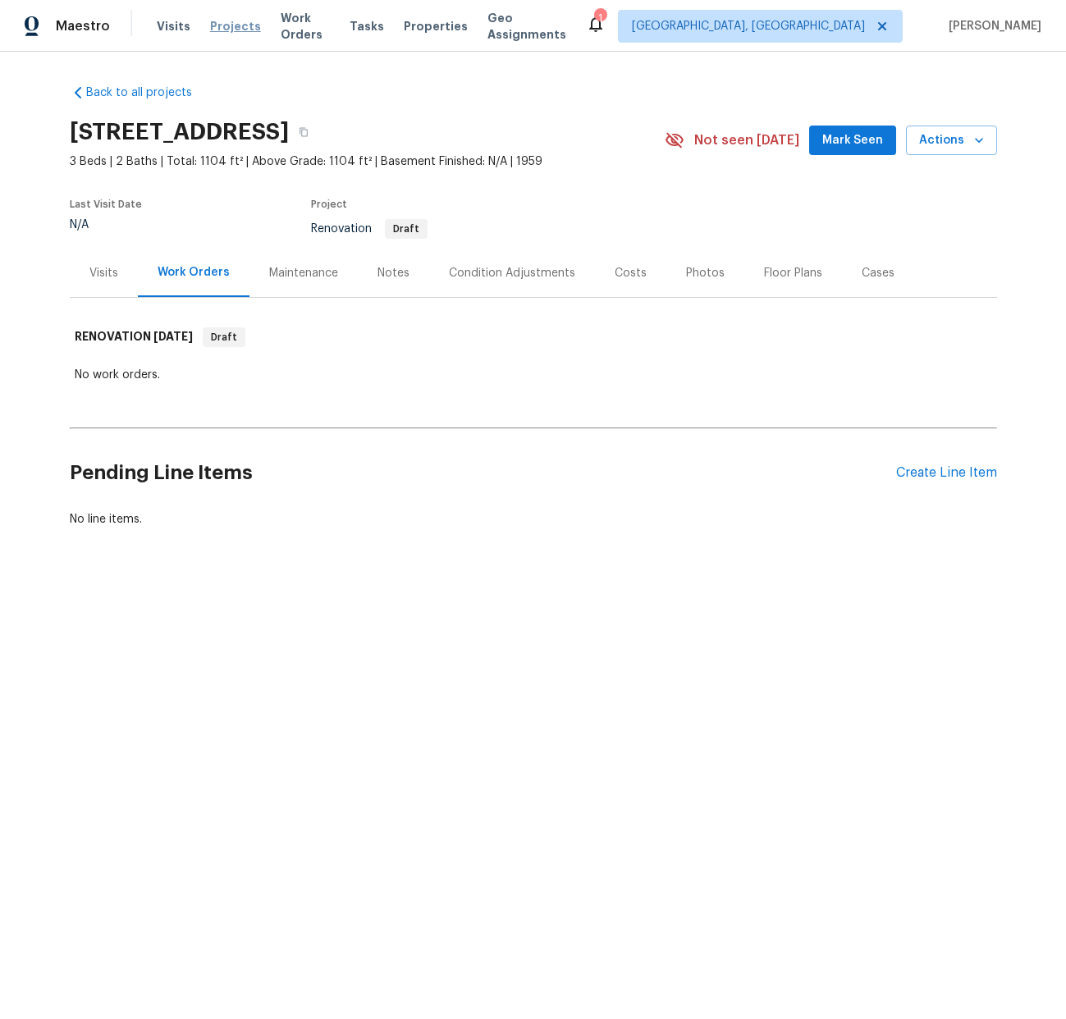
click at [237, 23] on span "Projects" at bounding box center [235, 26] width 51 height 16
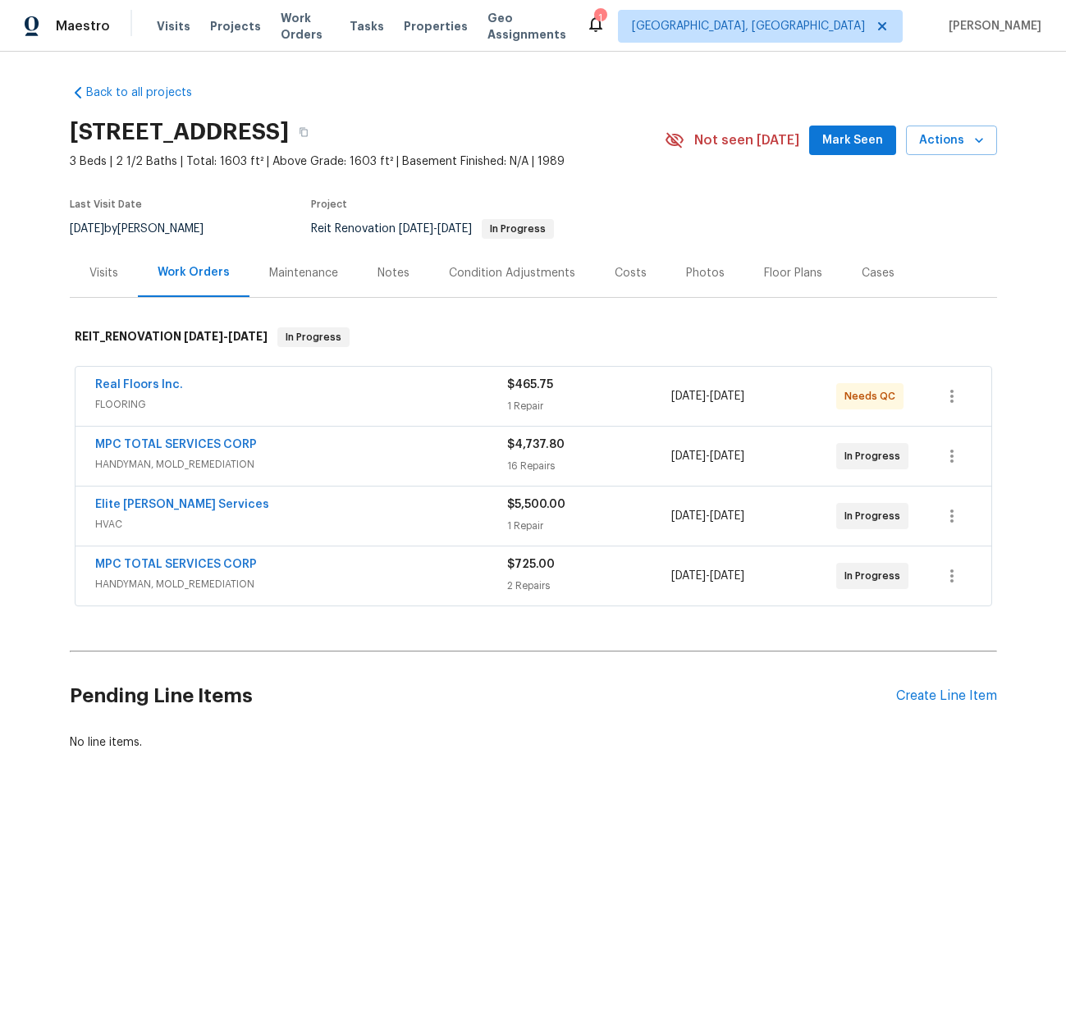
click at [332, 405] on span "FLOORING" at bounding box center [301, 404] width 412 height 16
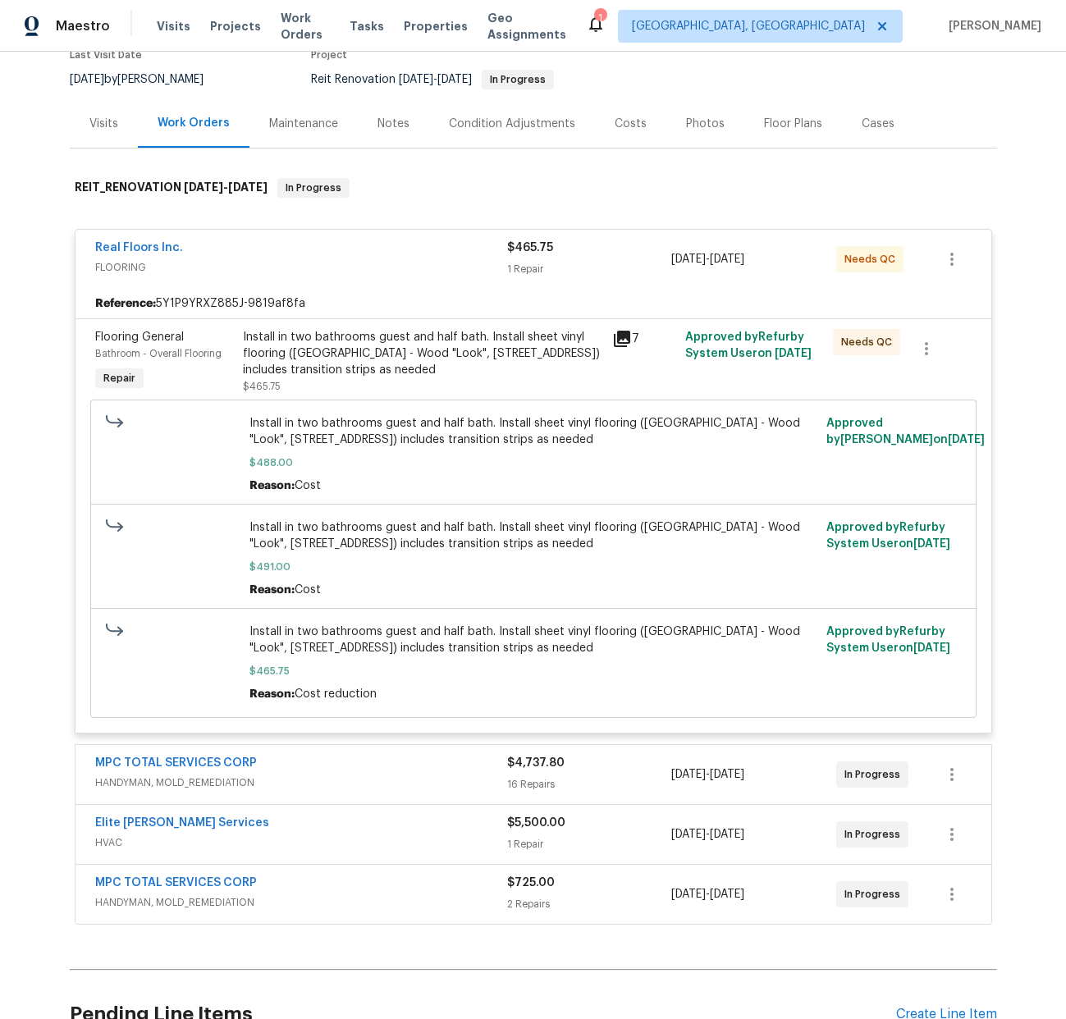
scroll to position [326, 0]
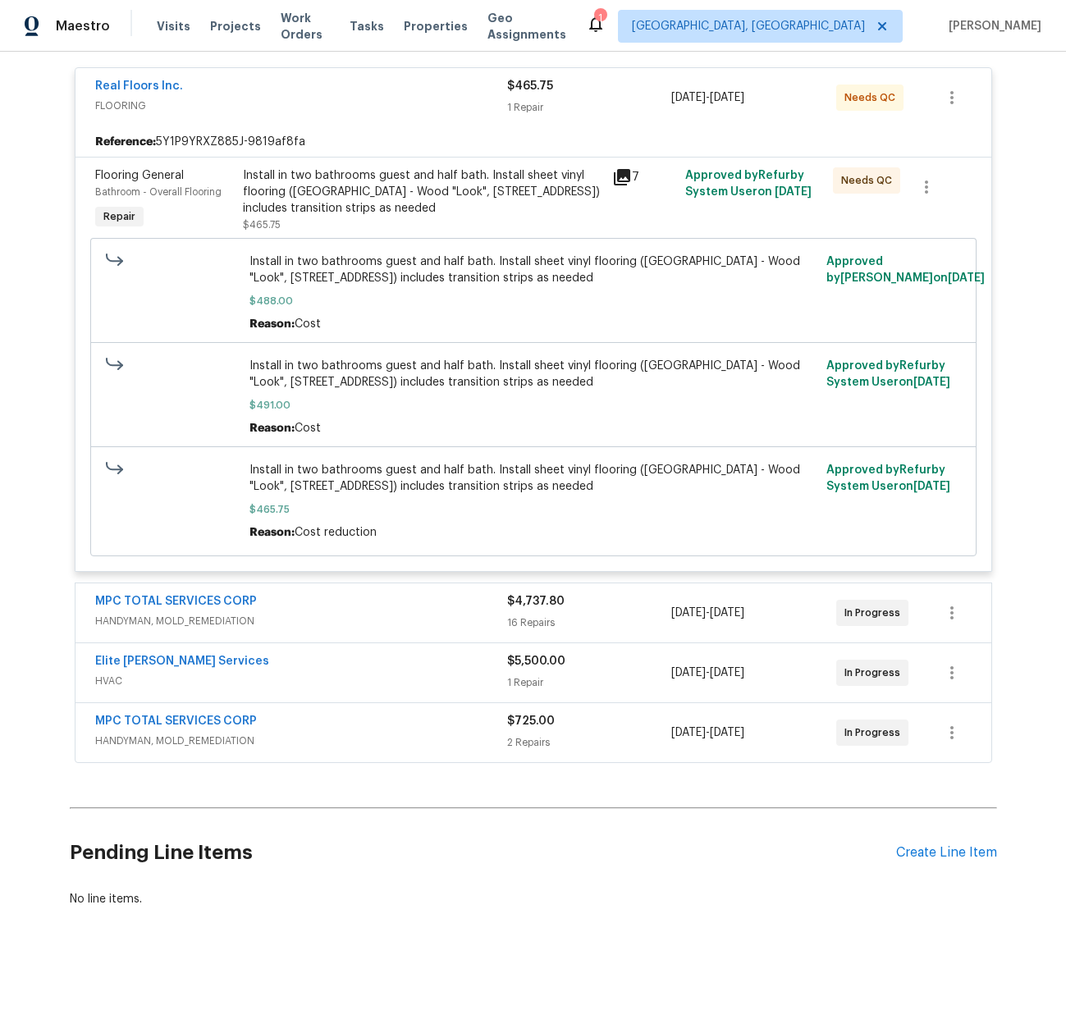
click at [387, 673] on span "HVAC" at bounding box center [301, 681] width 412 height 16
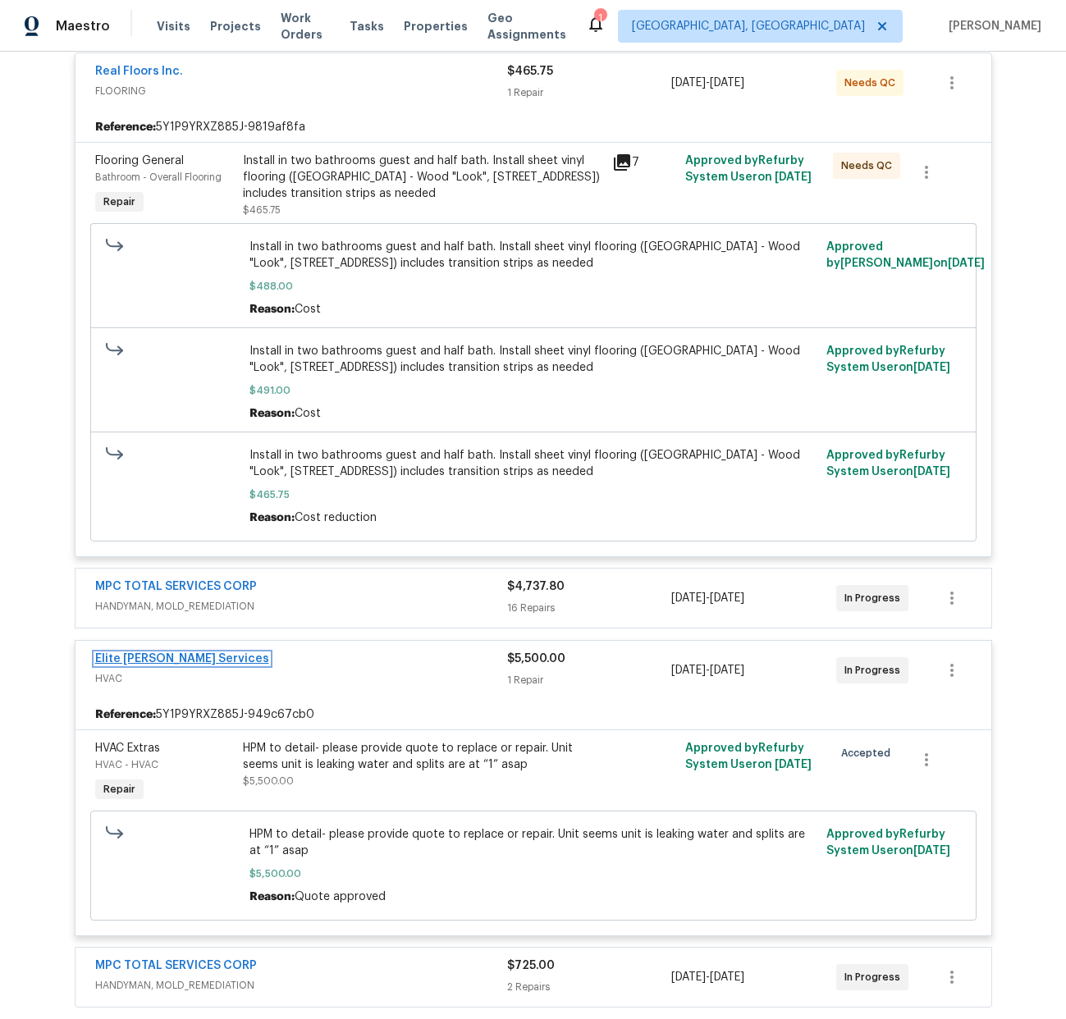
click at [210, 659] on link "Elite [PERSON_NAME] Services" at bounding box center [182, 658] width 174 height 11
